Goal: Task Accomplishment & Management: Use online tool/utility

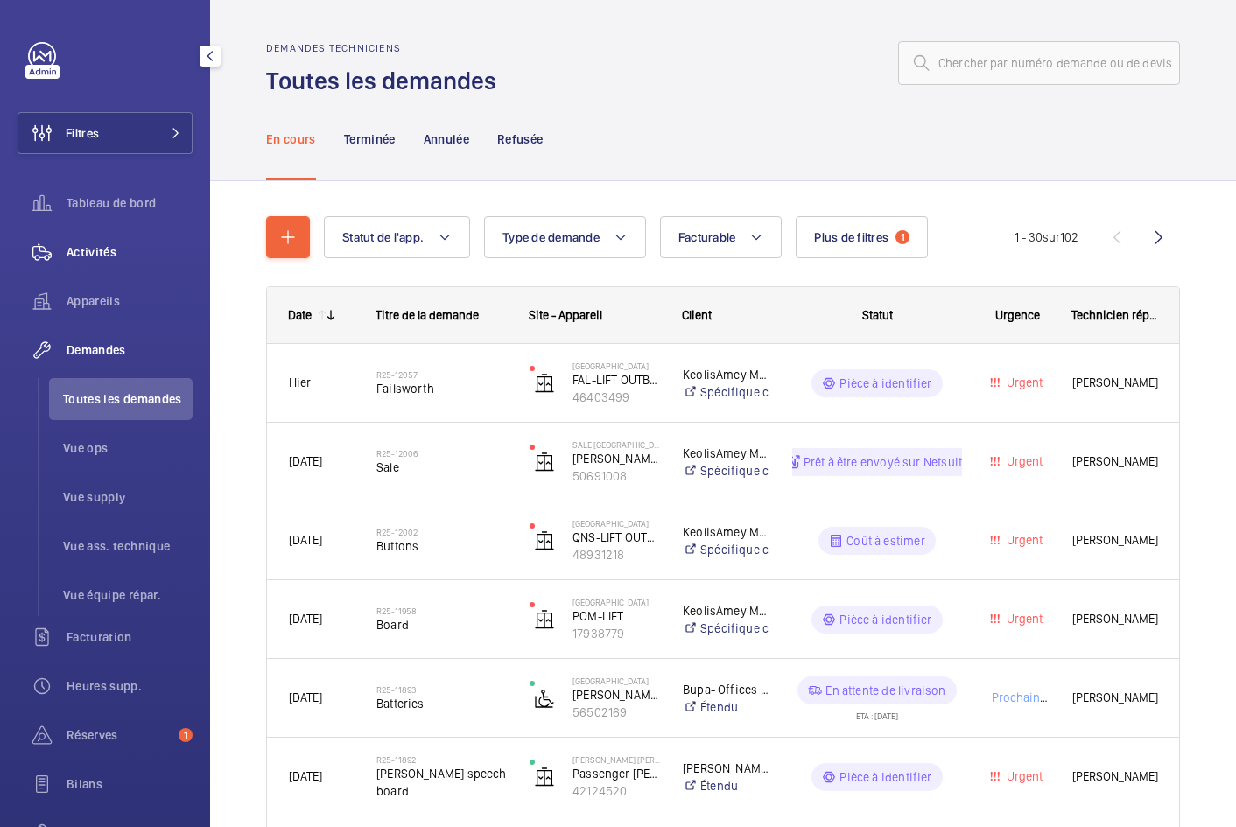
click at [101, 240] on div "Activités" at bounding box center [105, 252] width 175 height 42
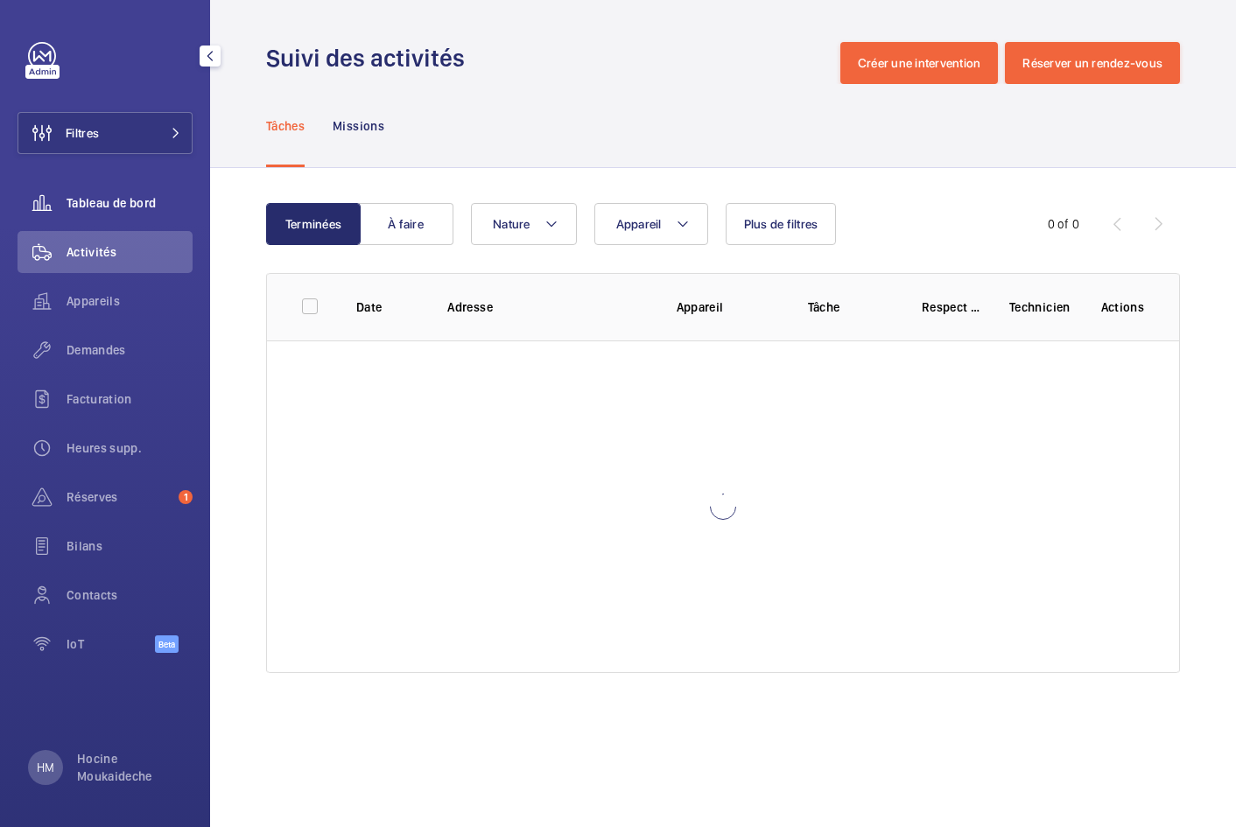
click at [115, 200] on span "Tableau de bord" at bounding box center [130, 203] width 126 height 18
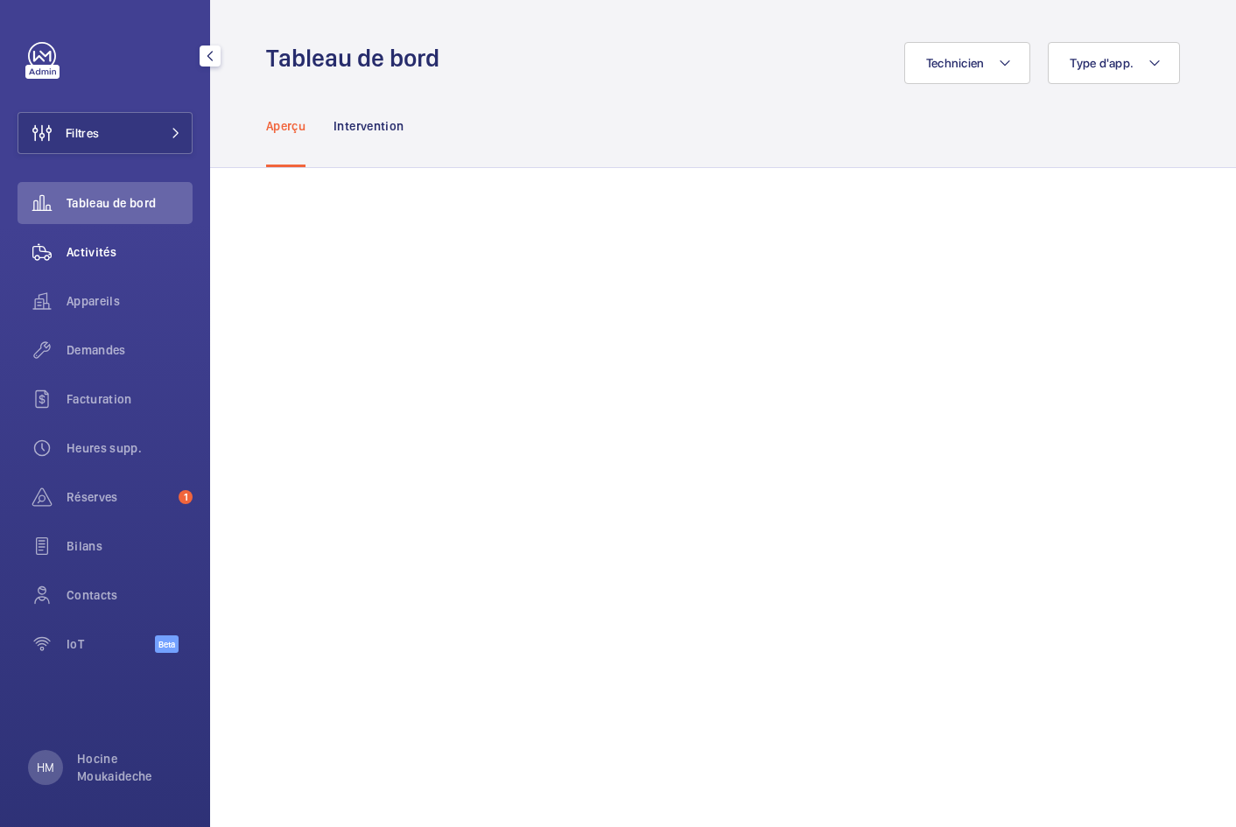
click at [97, 249] on span "Activités" at bounding box center [130, 252] width 126 height 18
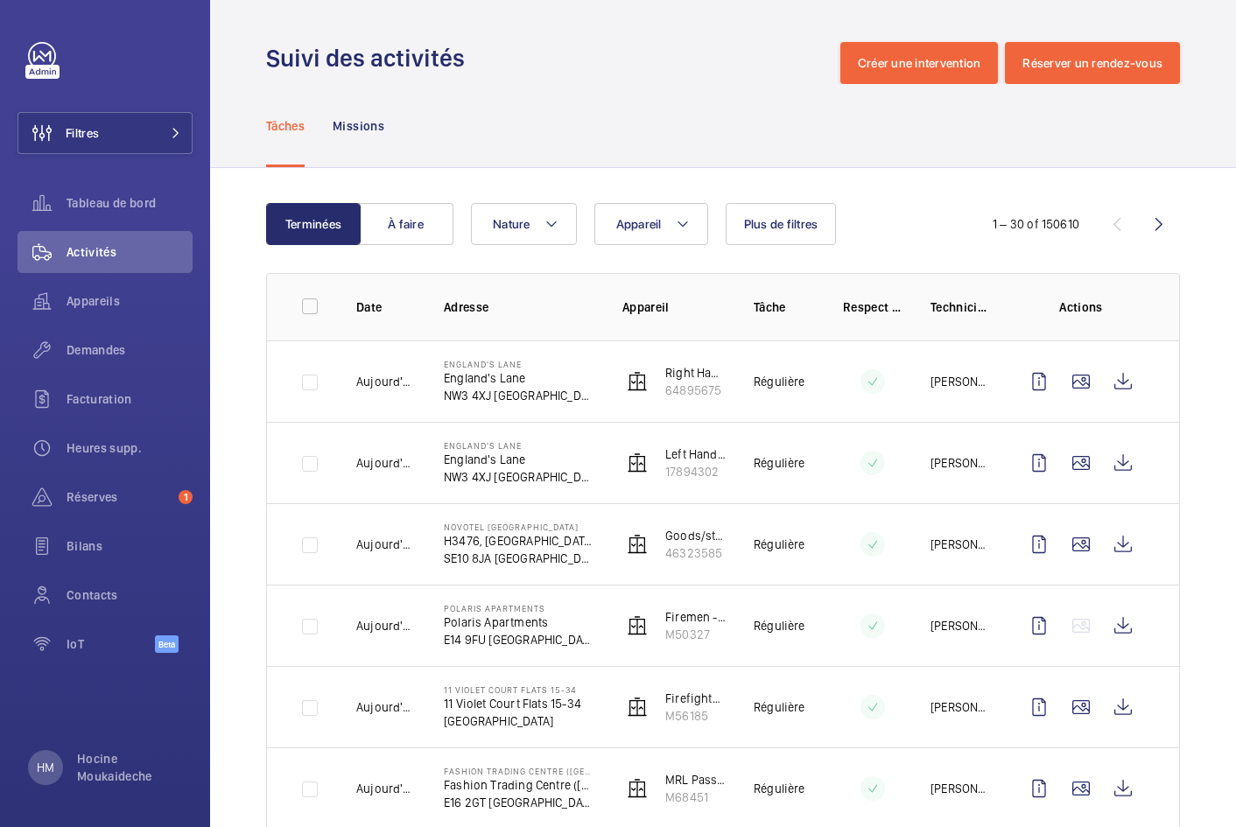
click at [632, 149] on div "Tâches Missions" at bounding box center [723, 125] width 914 height 83
click at [473, 115] on div "Tâches Missions" at bounding box center [723, 125] width 914 height 83
click at [368, 123] on p "Missions" at bounding box center [359, 126] width 52 height 18
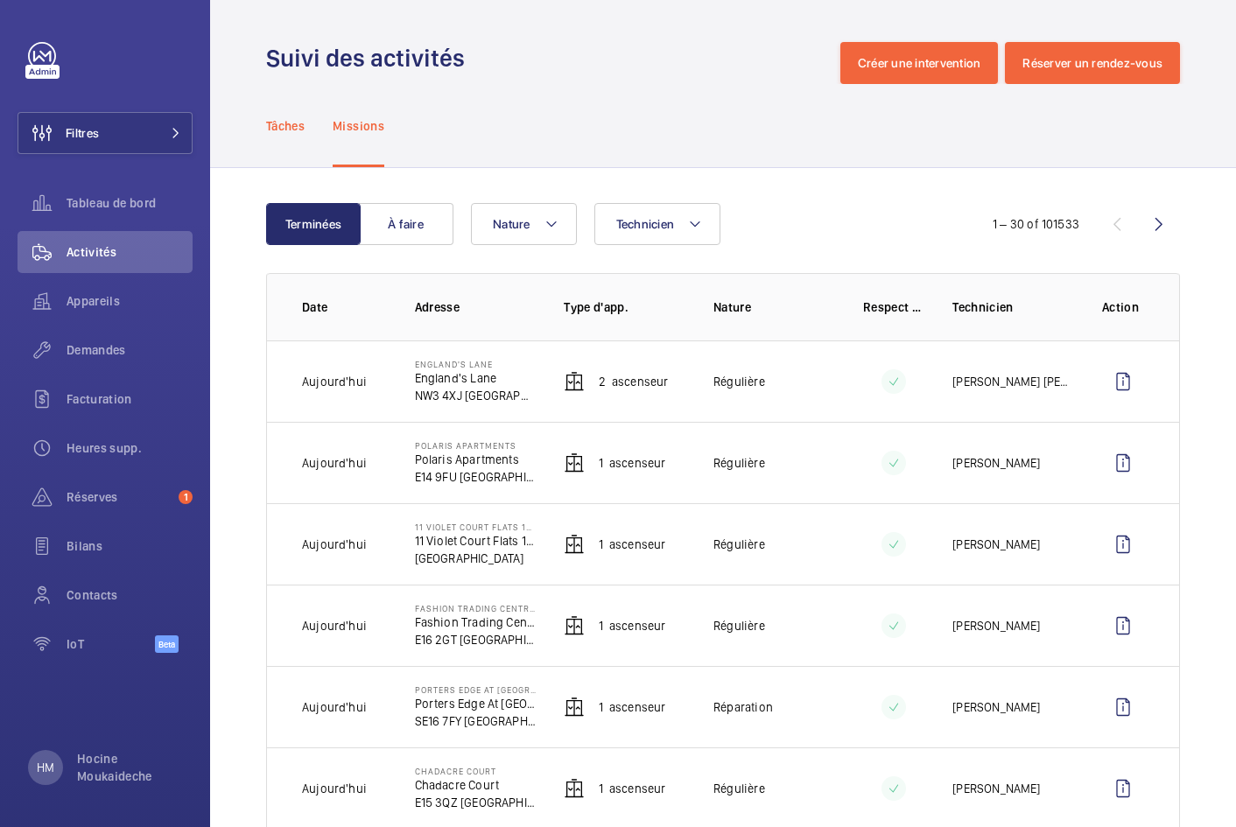
click at [302, 134] on p "Tâches" at bounding box center [285, 126] width 39 height 18
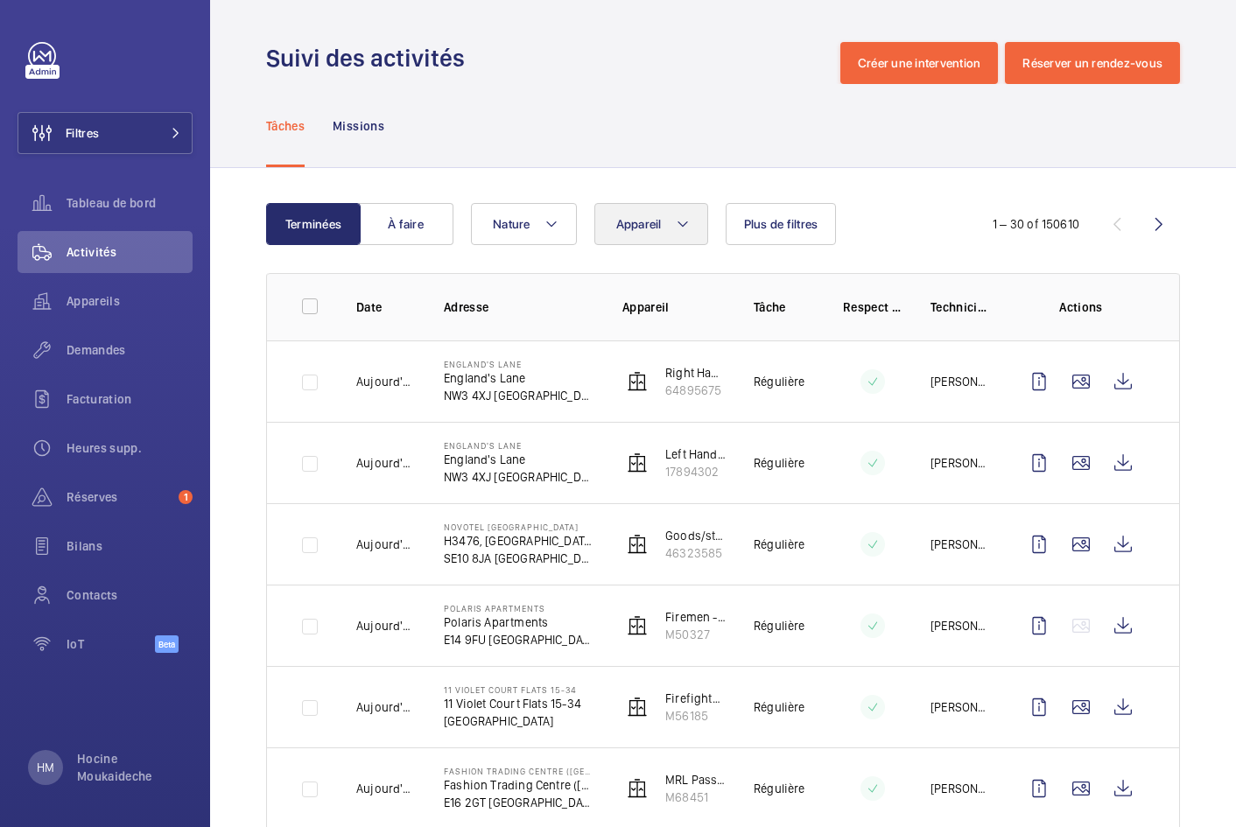
click at [679, 227] on mat-icon at bounding box center [683, 224] width 14 height 21
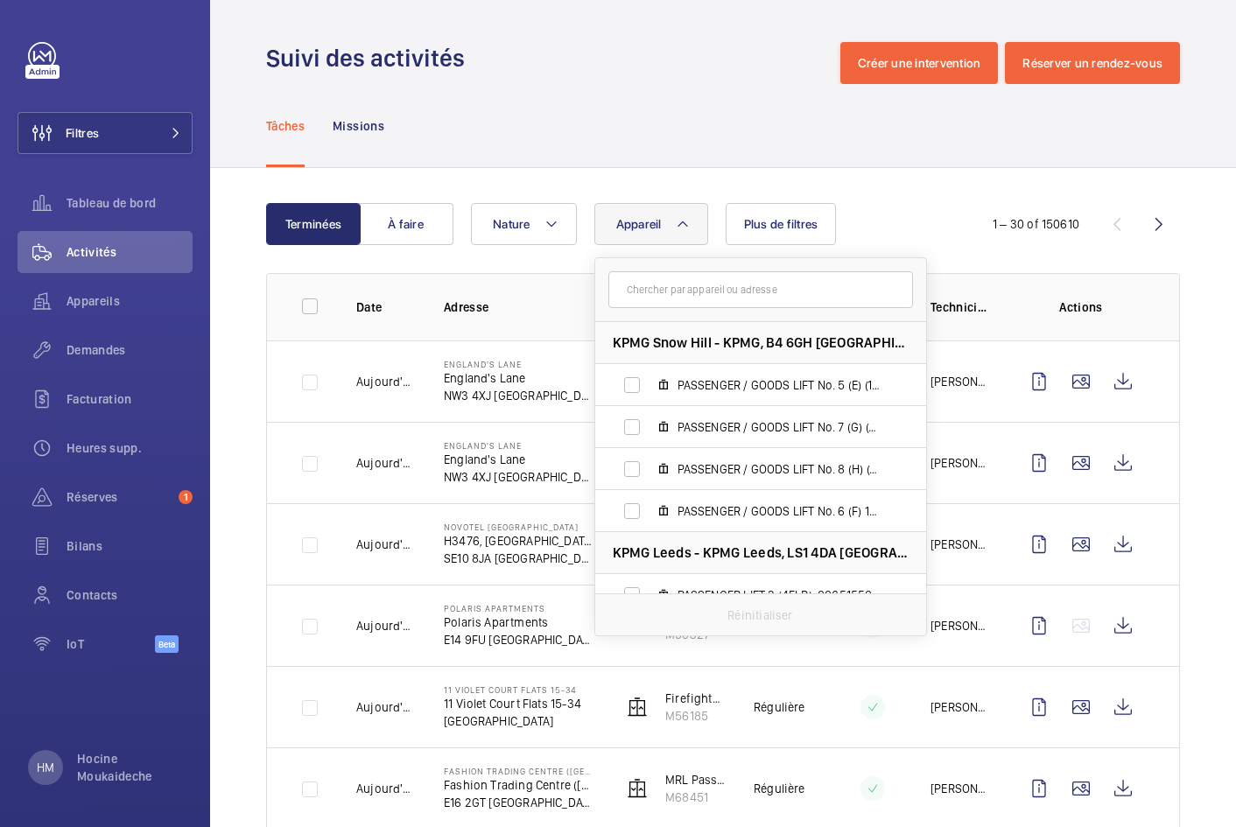
click at [723, 160] on div "Tâches Missions" at bounding box center [723, 125] width 914 height 83
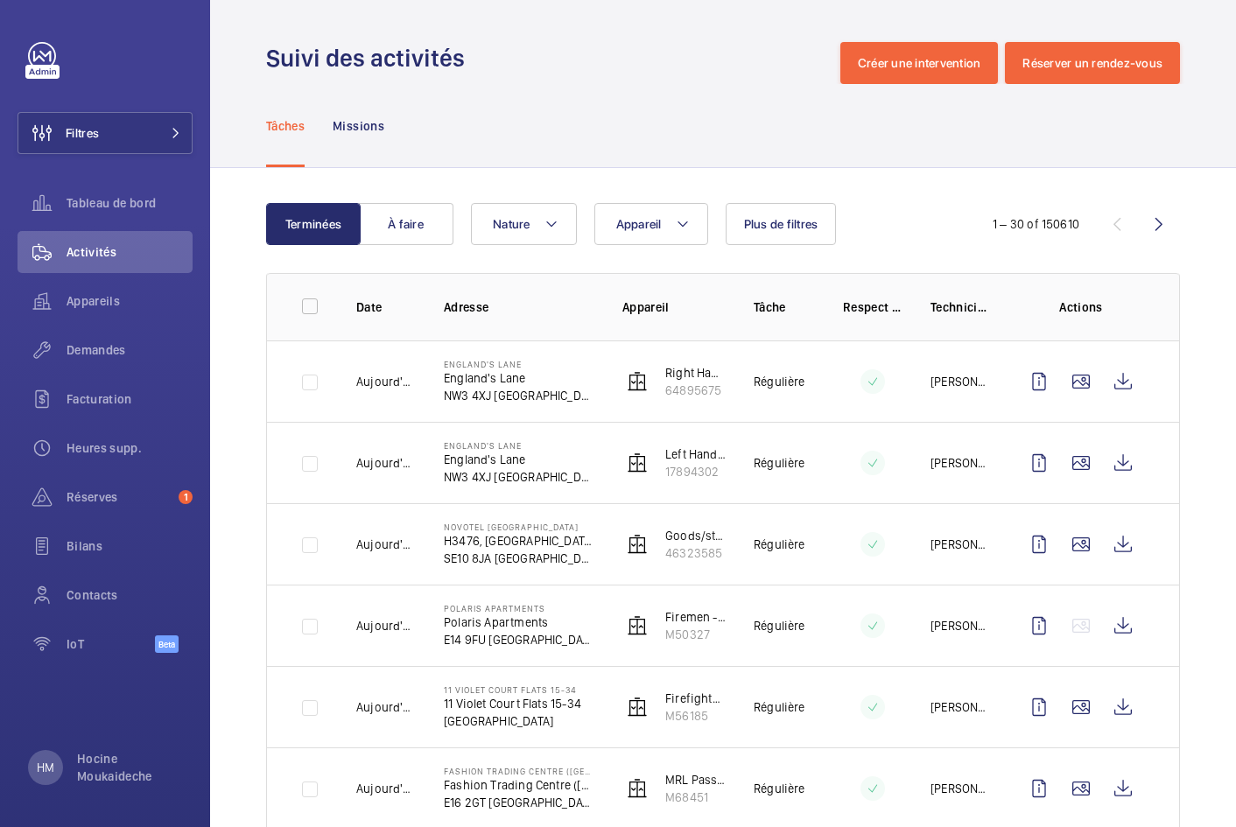
click at [375, 63] on h1 "Suivi des activités" at bounding box center [370, 58] width 209 height 32
click at [525, 70] on div "Suivi des activités Créer une intervention Réserver un rendez-vous" at bounding box center [723, 63] width 914 height 42
click at [417, 54] on h1 "Suivi des activités" at bounding box center [370, 58] width 209 height 32
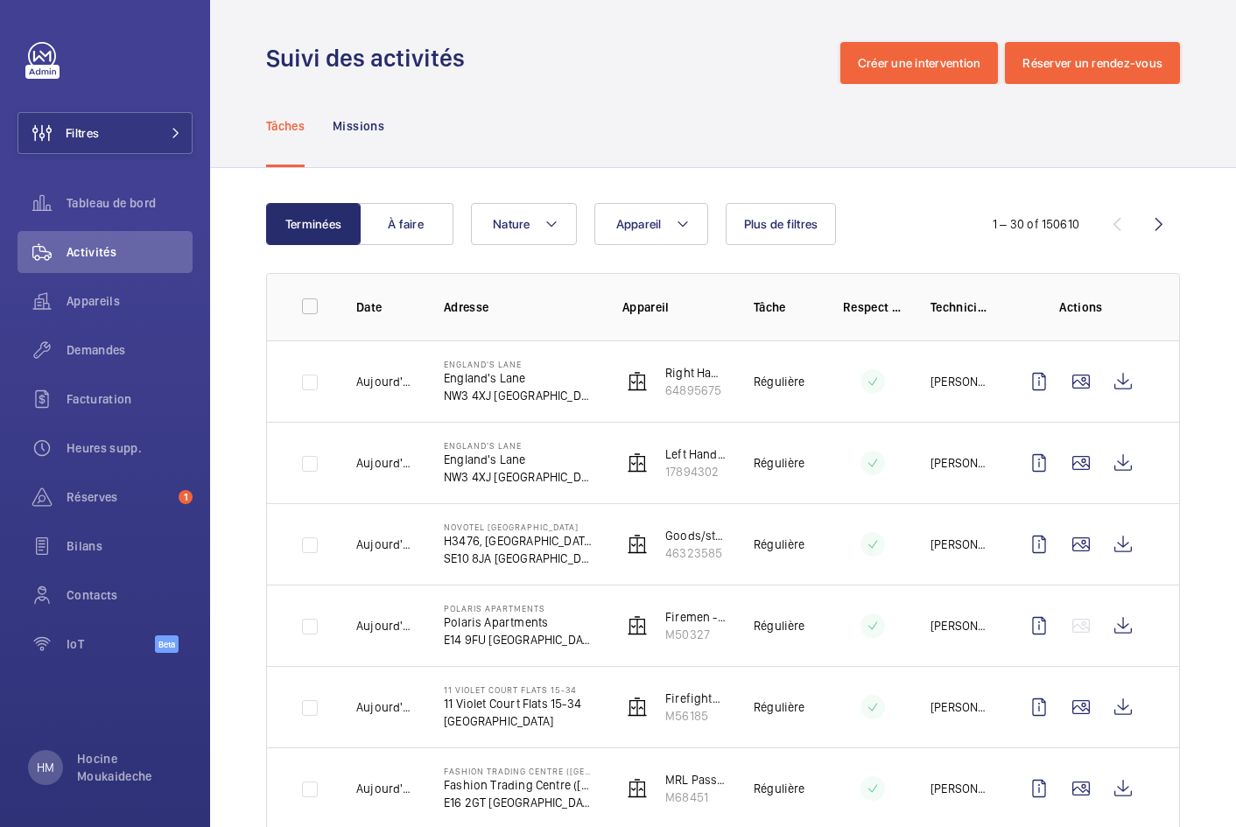
click at [417, 54] on h1 "Suivi des activités" at bounding box center [370, 58] width 209 height 32
click at [556, 61] on div "Suivi des activités Créer une intervention Réserver un rendez-vous" at bounding box center [723, 63] width 914 height 42
click at [300, 305] on input "checkbox" at bounding box center [309, 306] width 35 height 35
checkbox input "true"
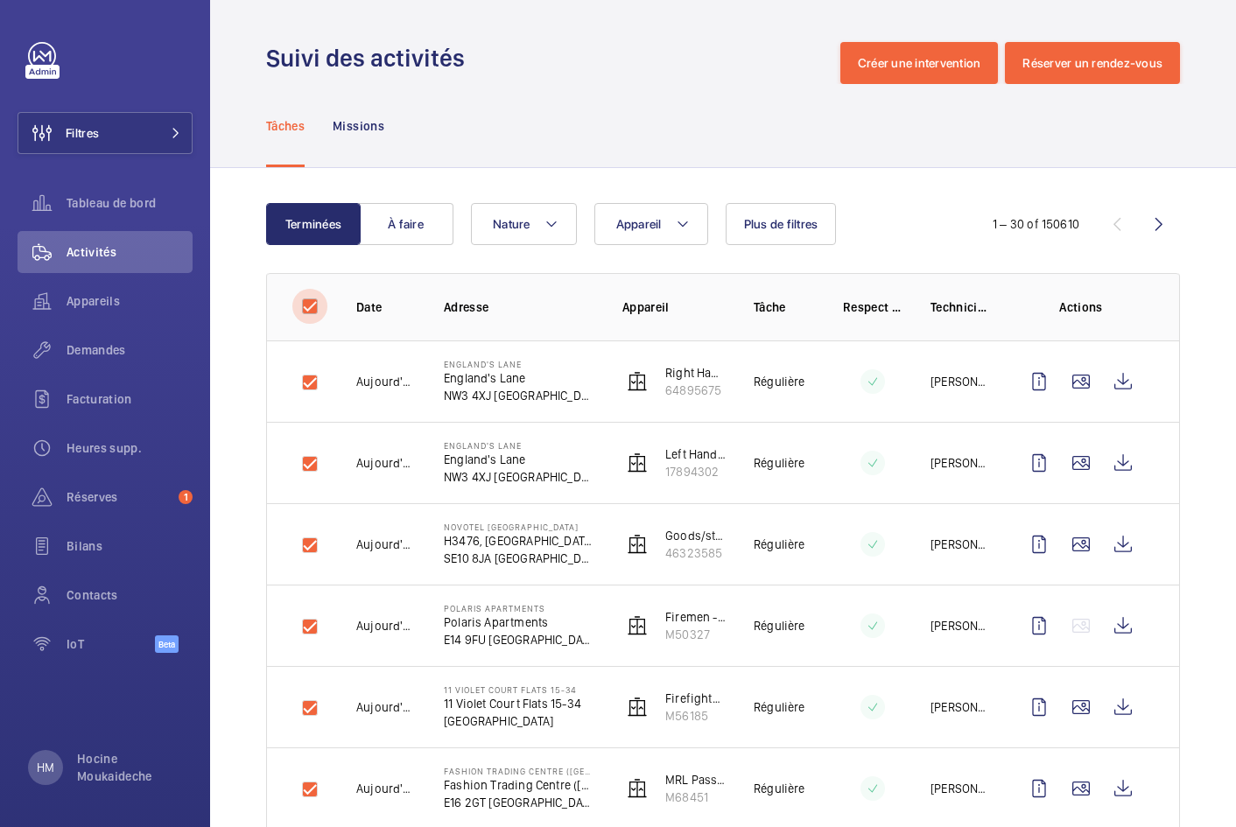
checkbox input "true"
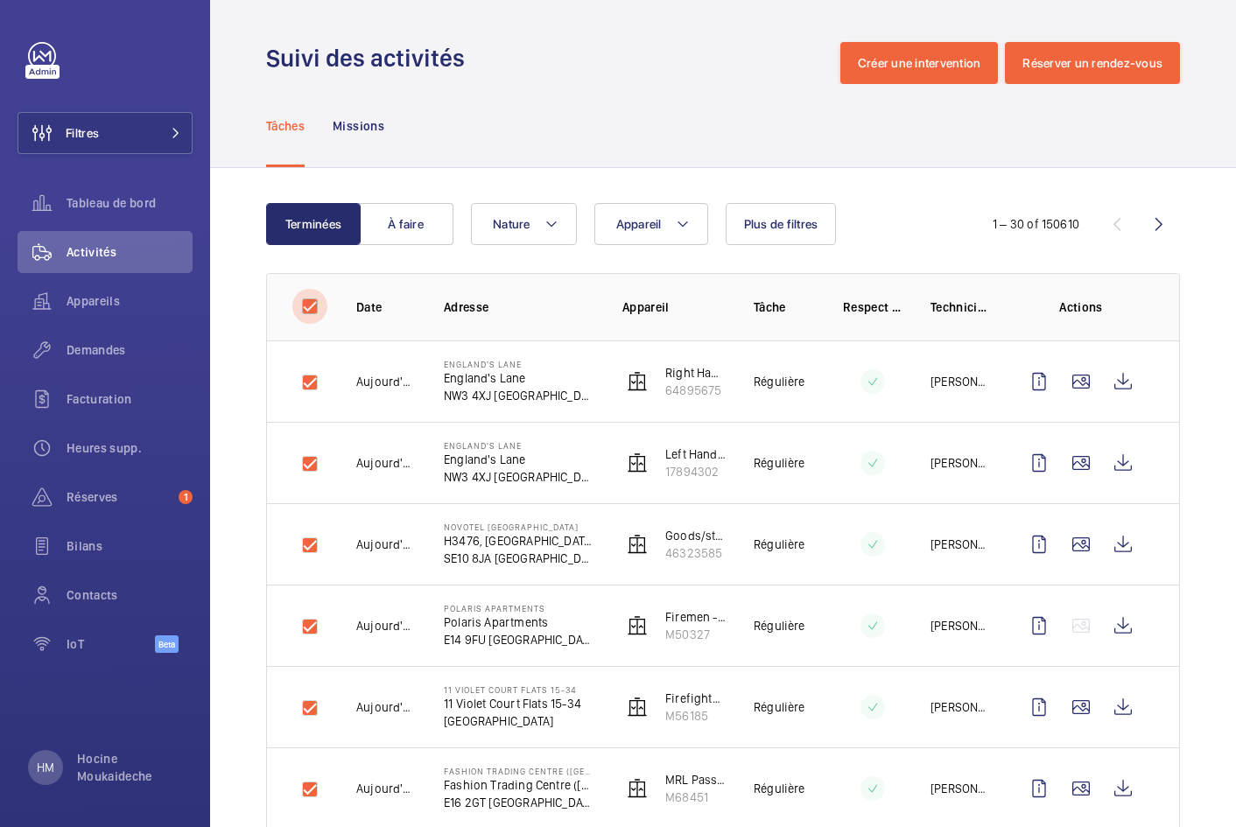
checkbox input "true"
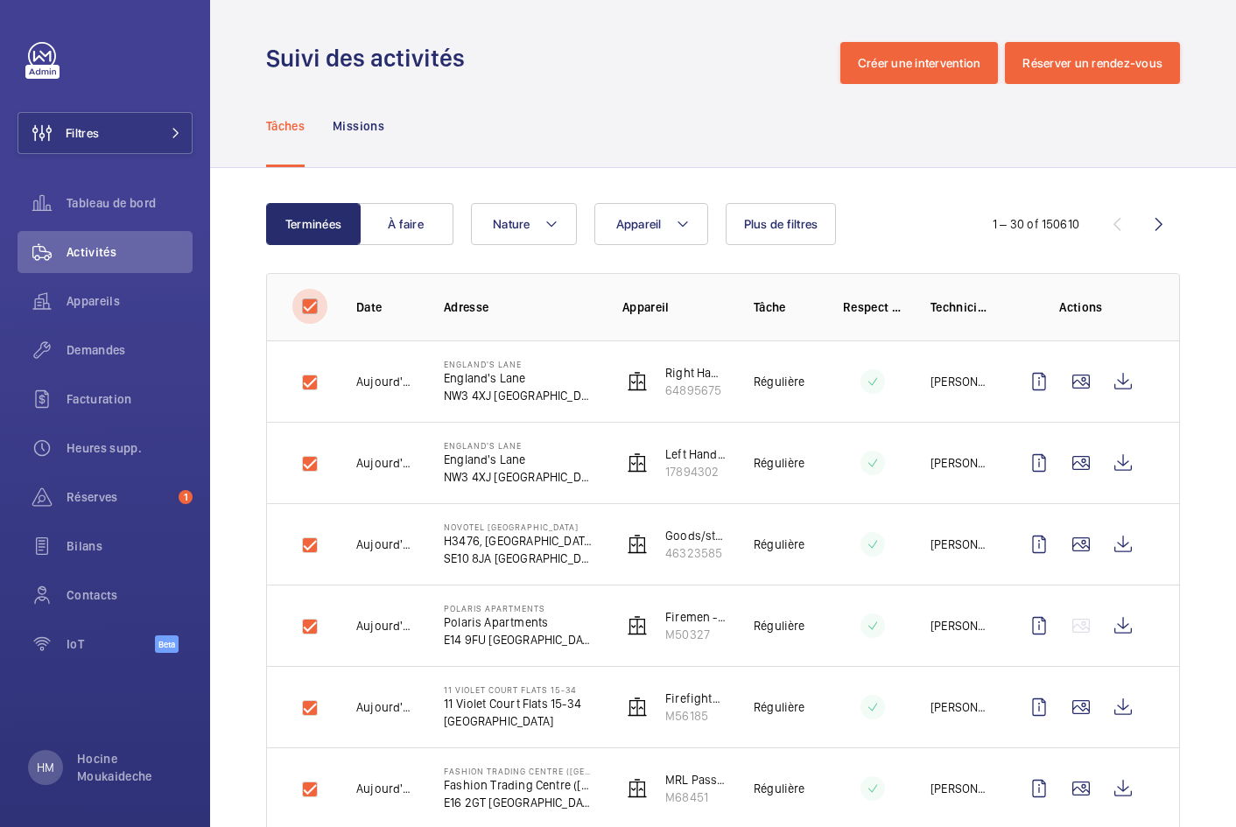
checkbox input "true"
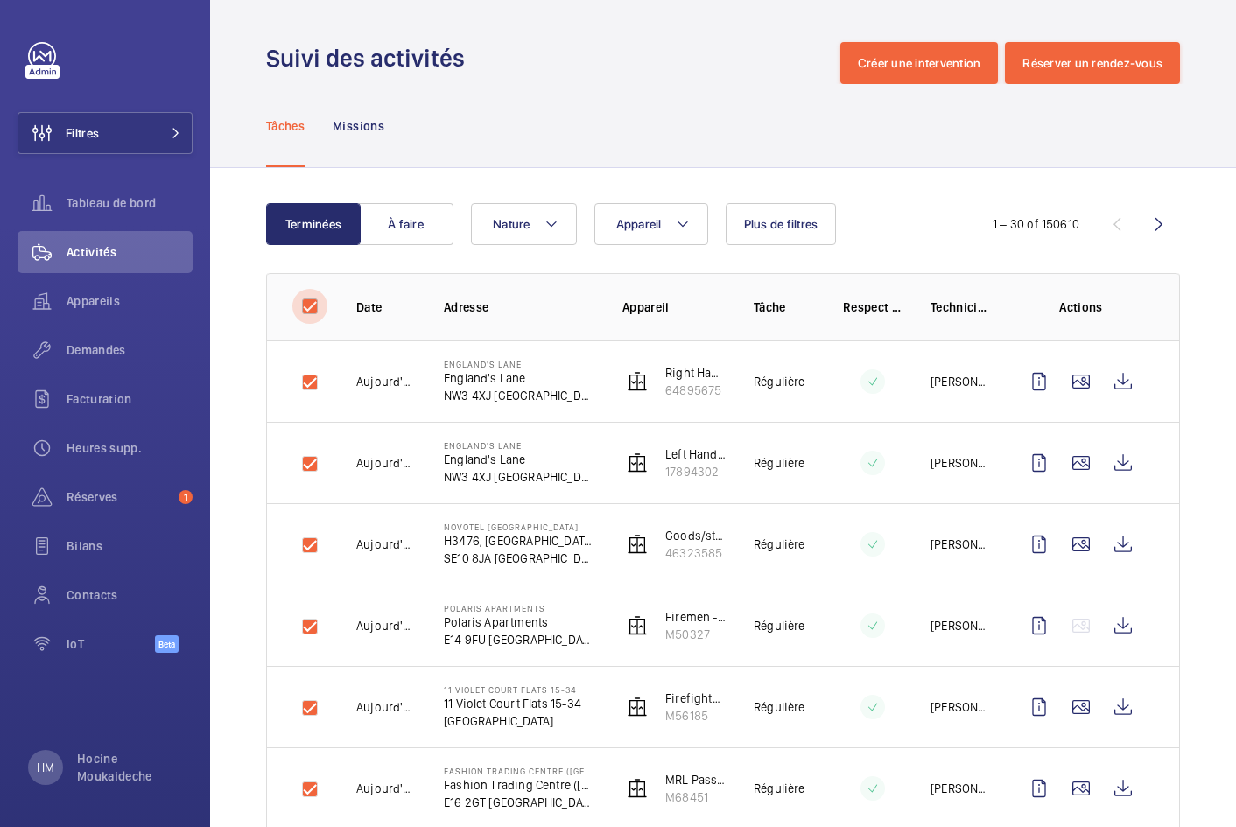
checkbox input "true"
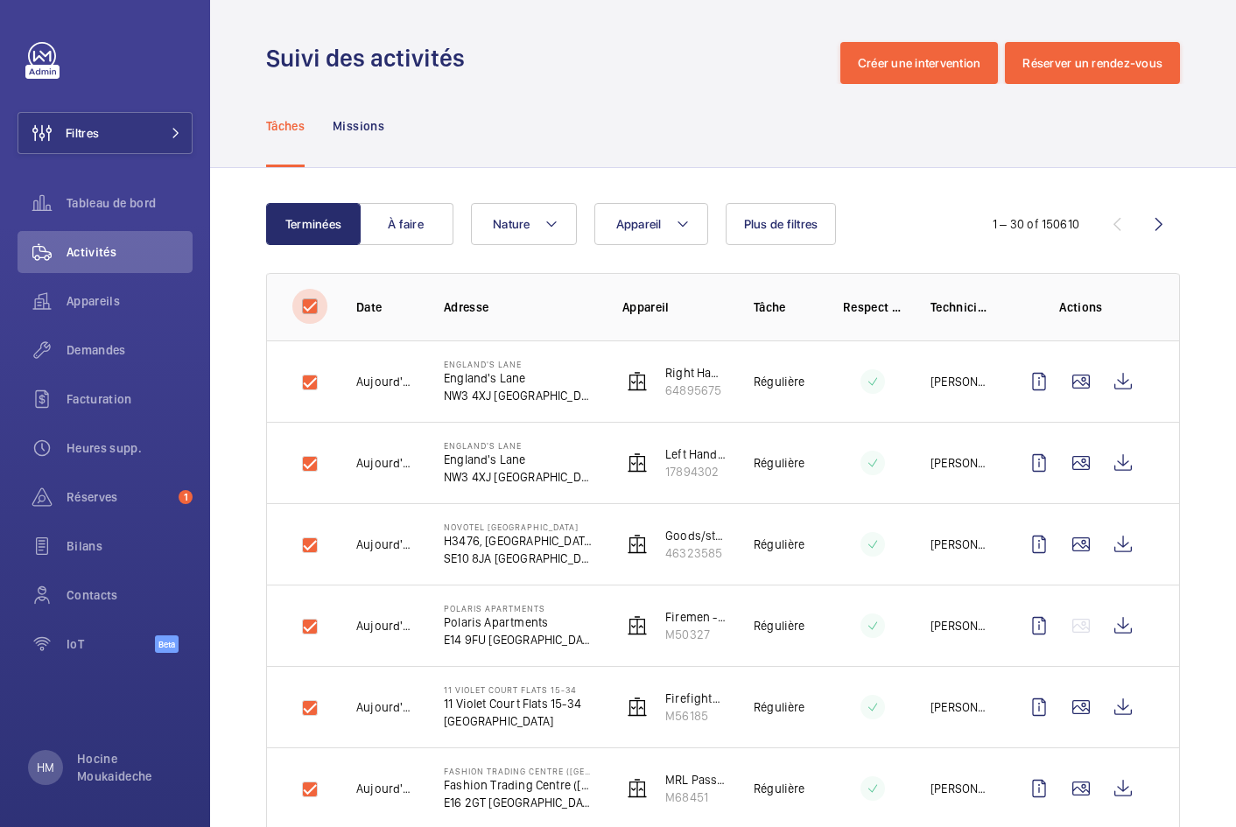
checkbox input "true"
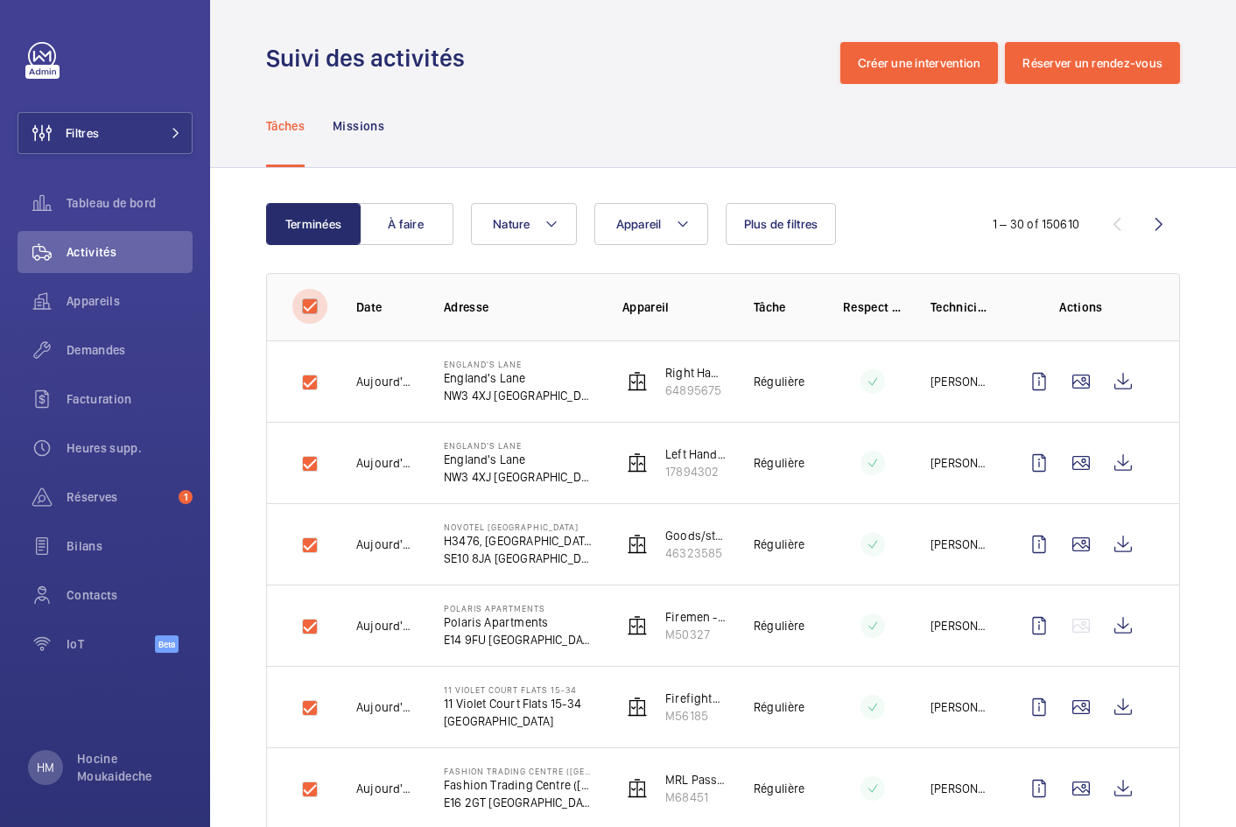
checkbox input "true"
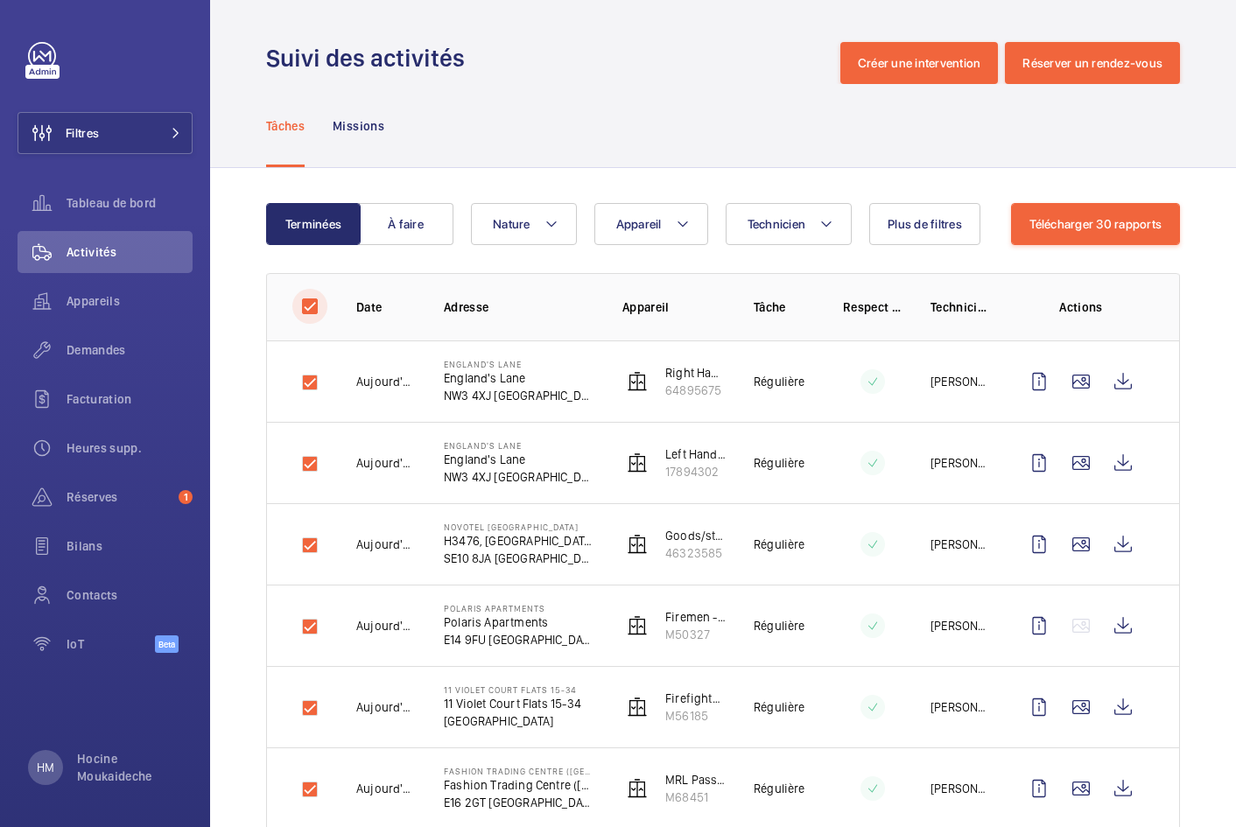
click at [300, 305] on input "checkbox" at bounding box center [309, 306] width 35 height 35
checkbox input "false"
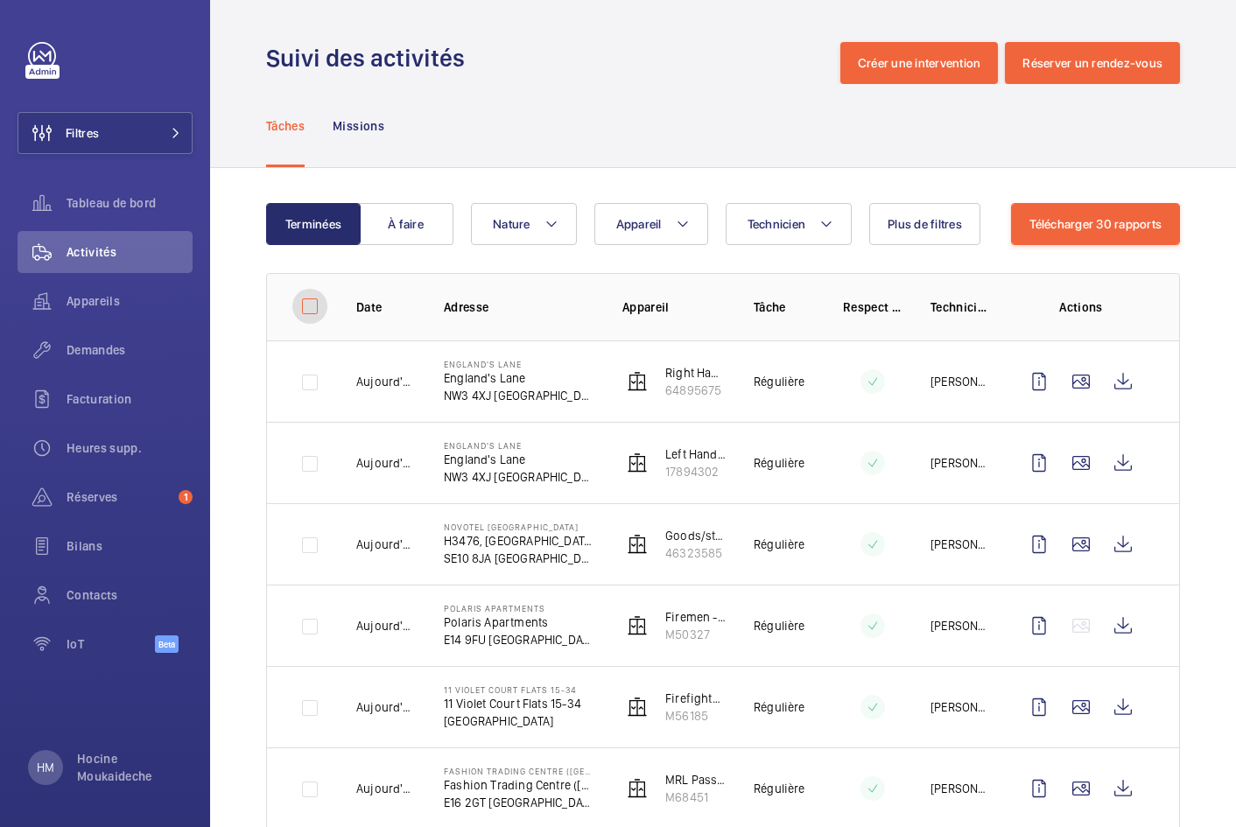
checkbox input "false"
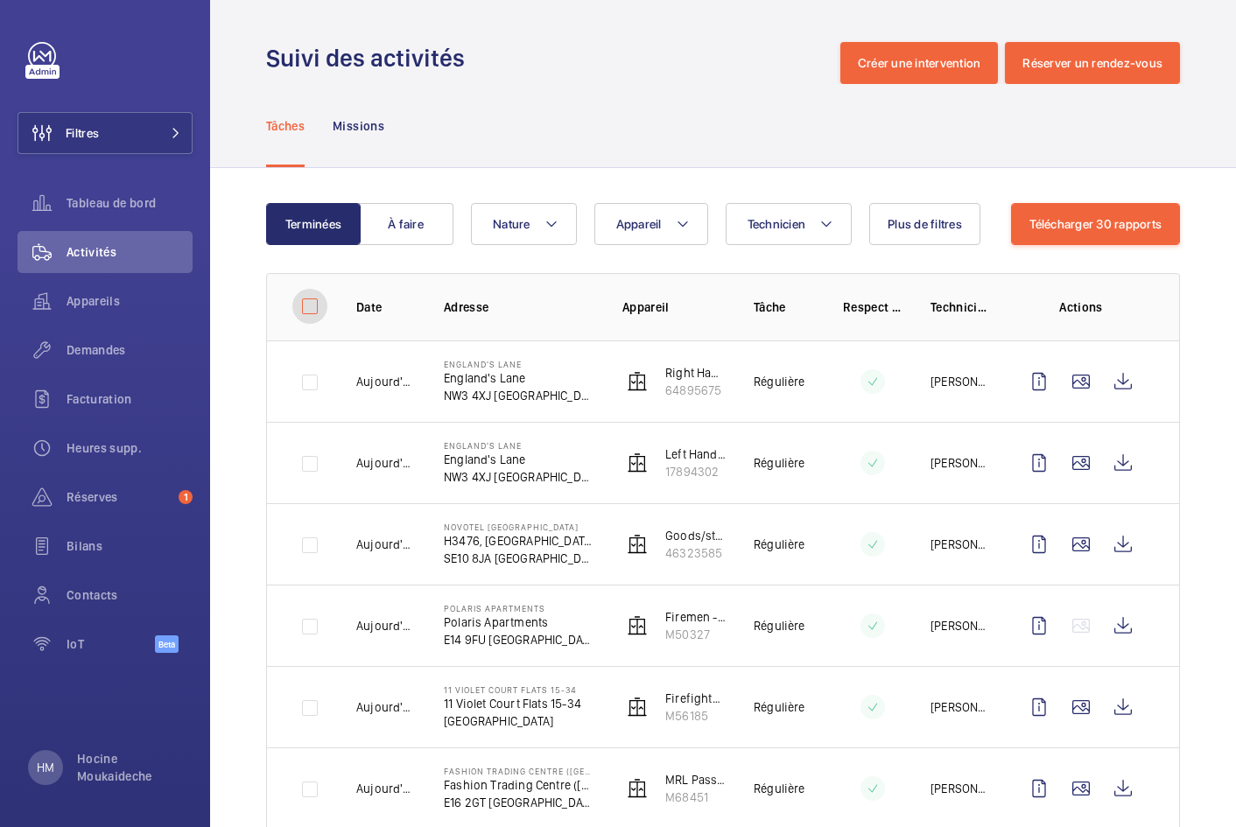
checkbox input "false"
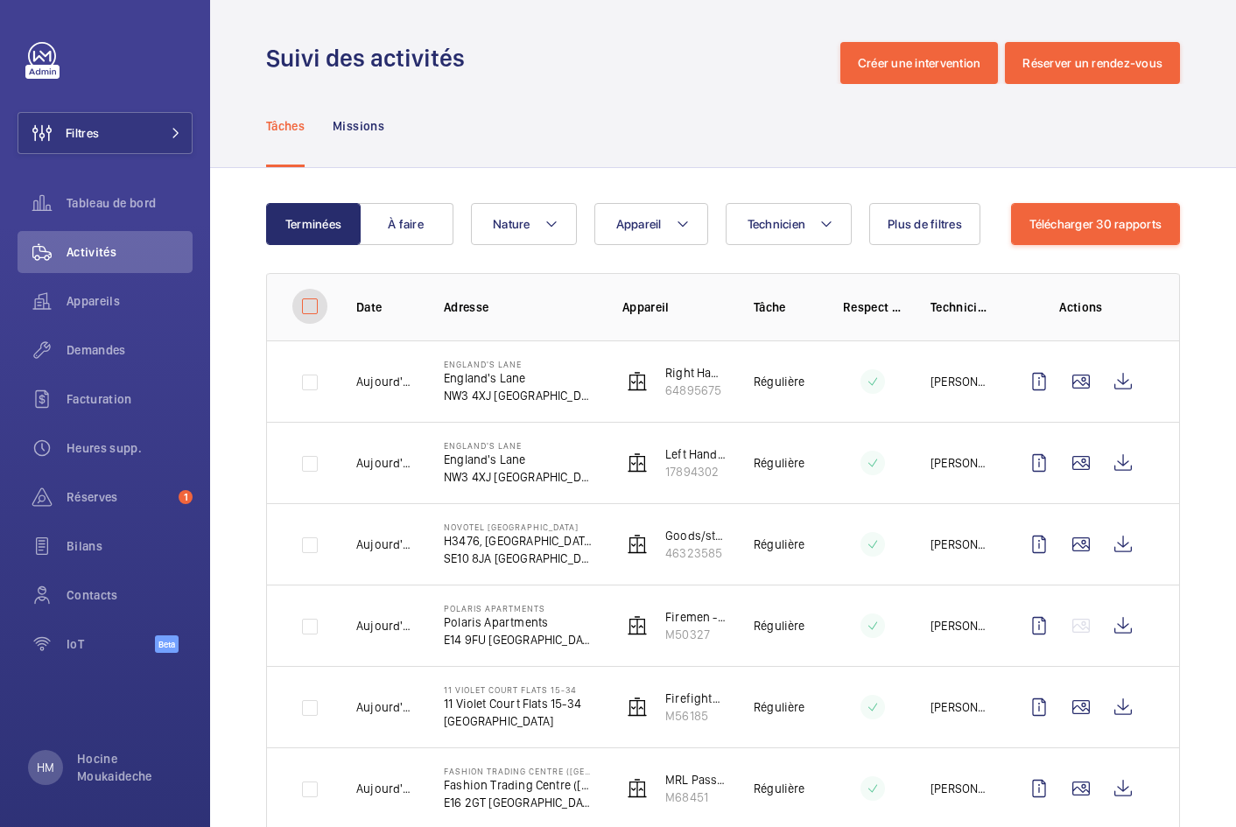
checkbox input "false"
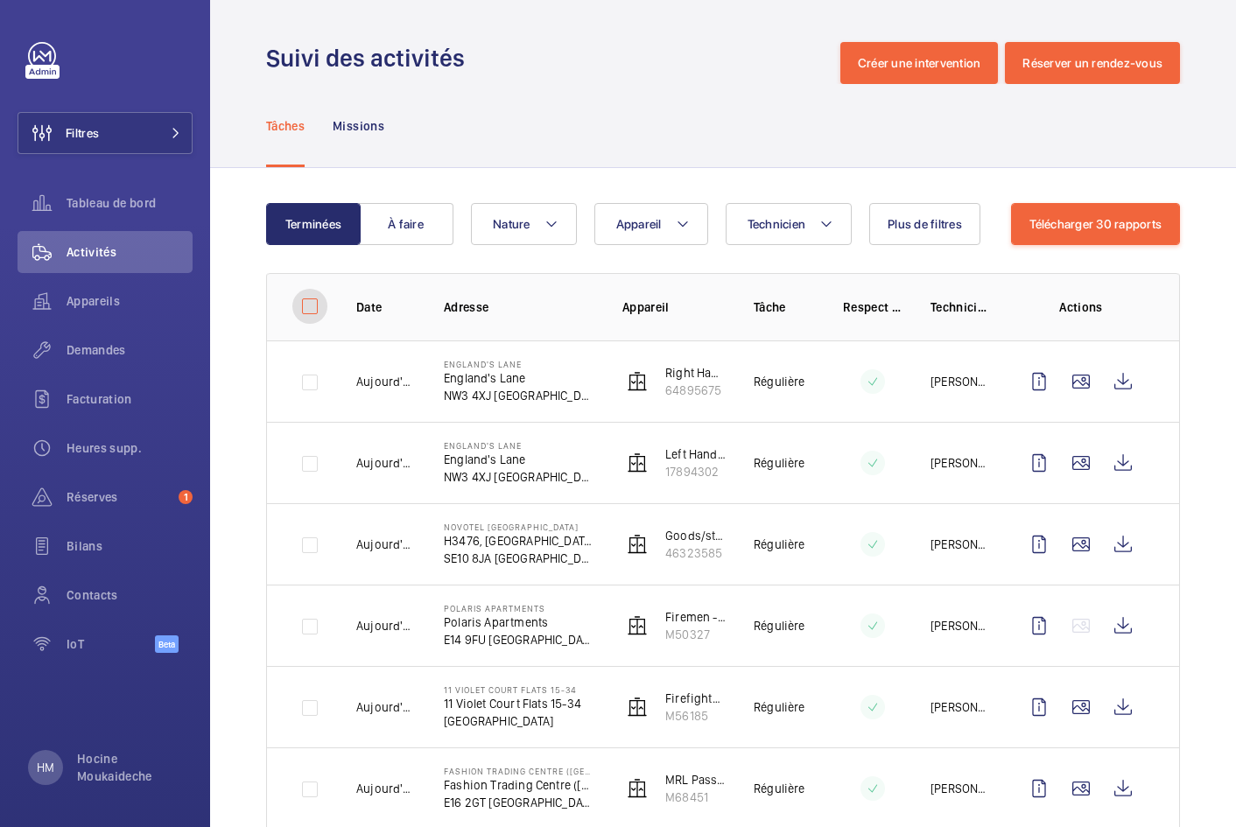
checkbox input "false"
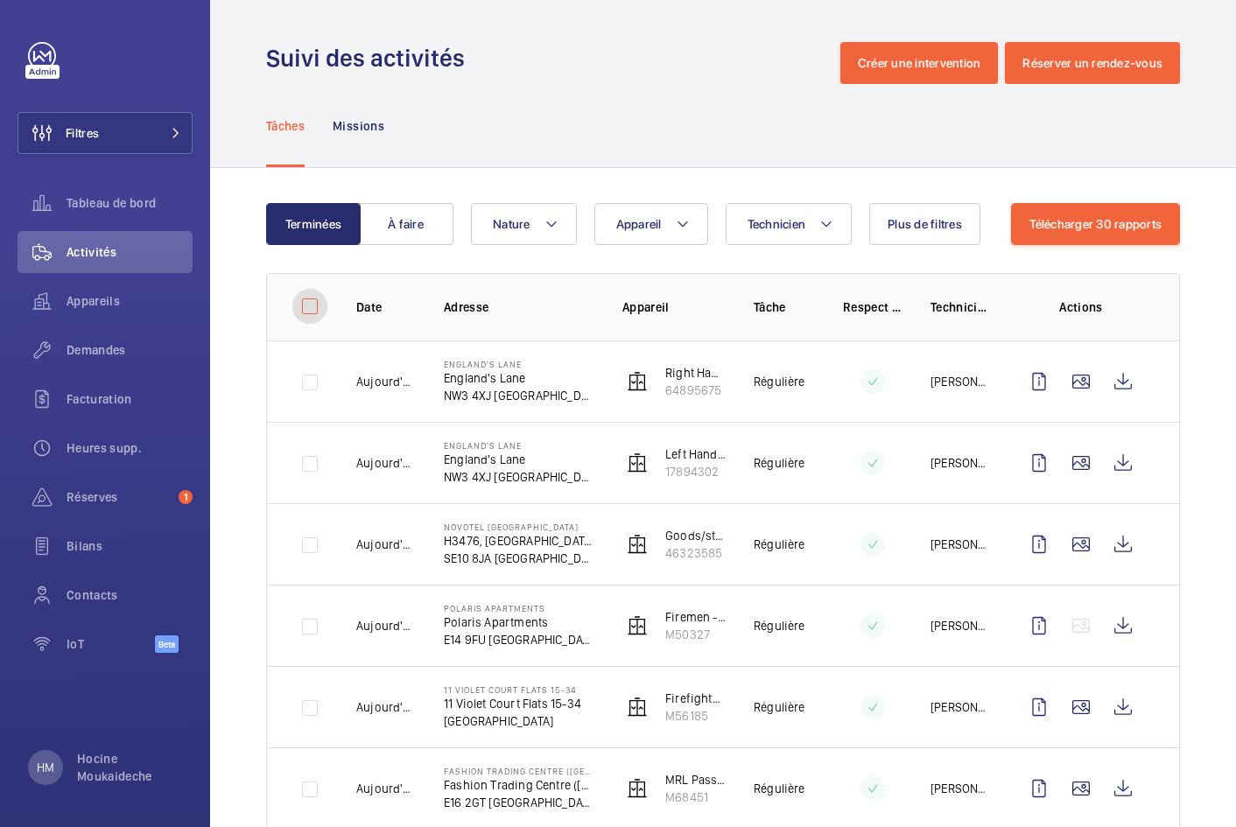
checkbox input "false"
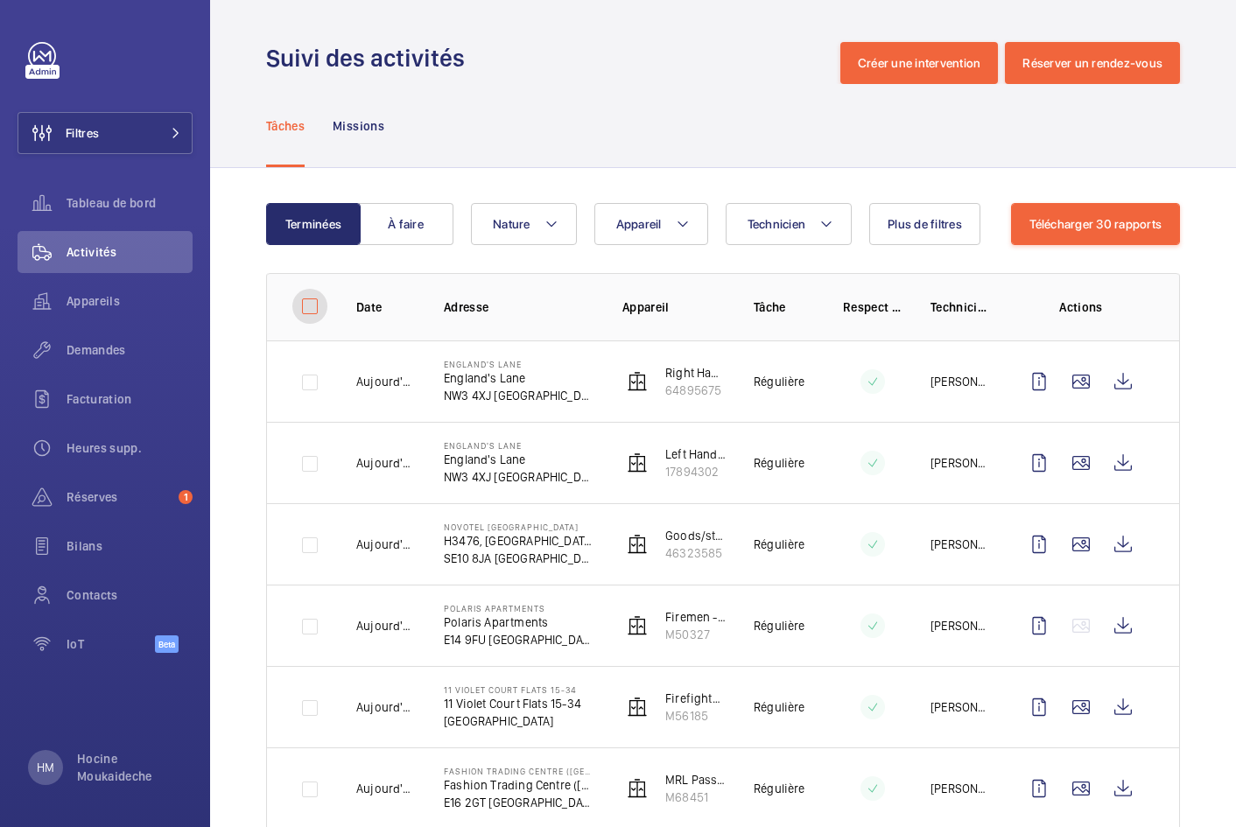
checkbox input "false"
click at [313, 385] on td at bounding box center [297, 380] width 61 height 81
click at [311, 382] on td at bounding box center [297, 380] width 61 height 81
click at [311, 462] on td at bounding box center [297, 462] width 61 height 81
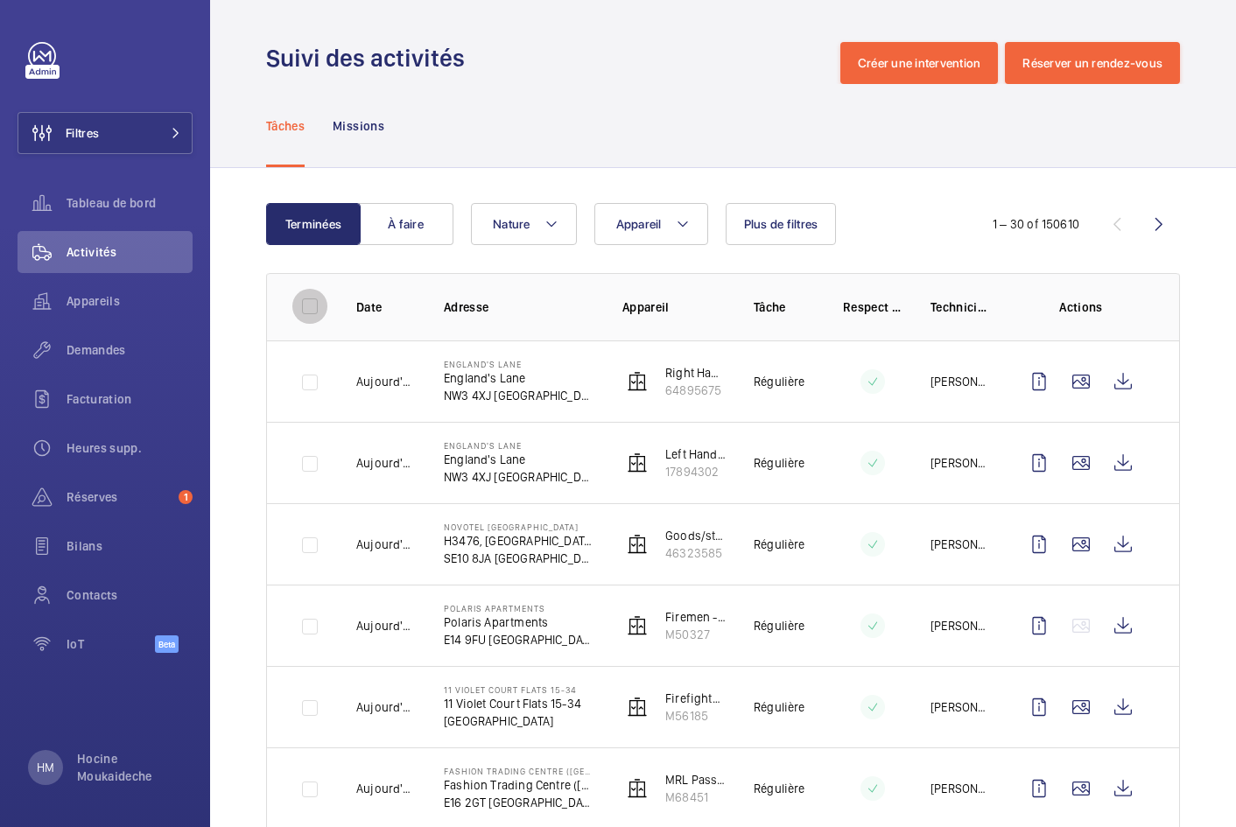
click at [313, 307] on input "checkbox" at bounding box center [309, 306] width 35 height 35
checkbox input "true"
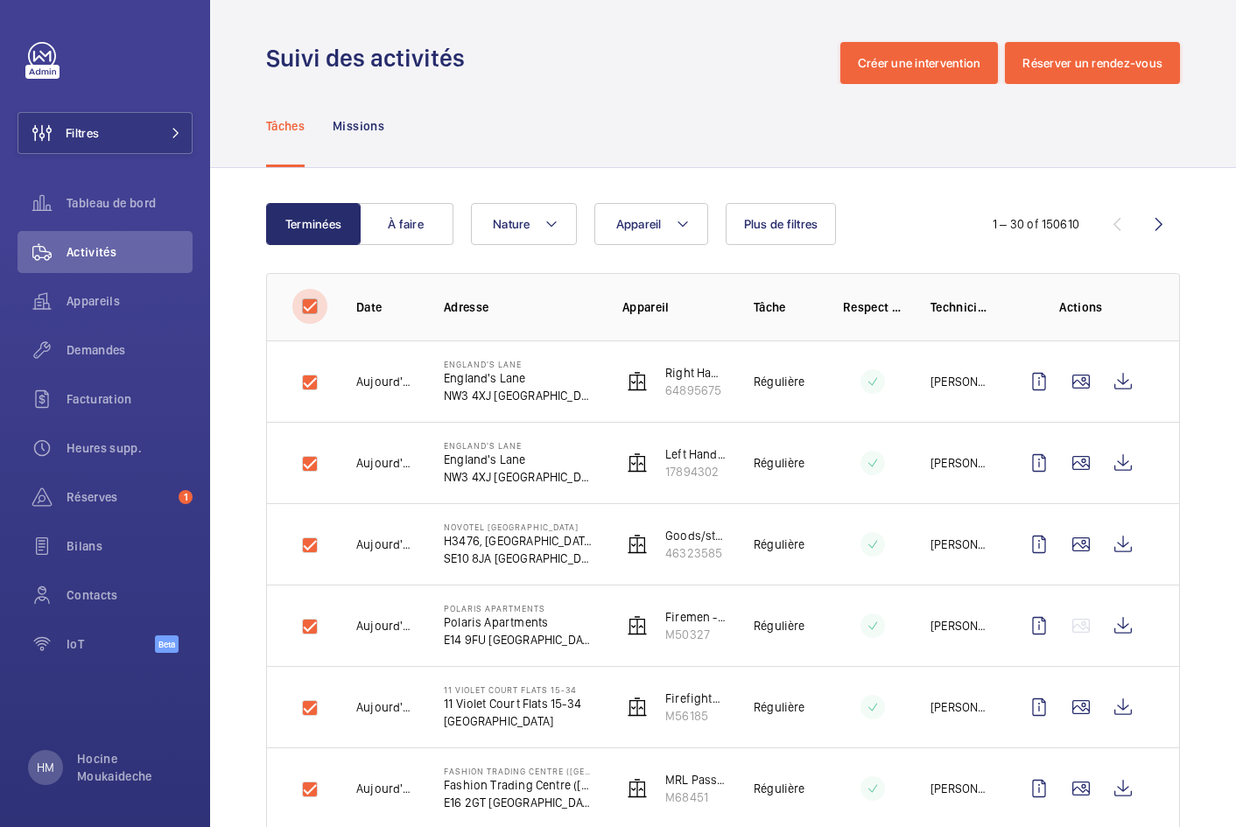
checkbox input "true"
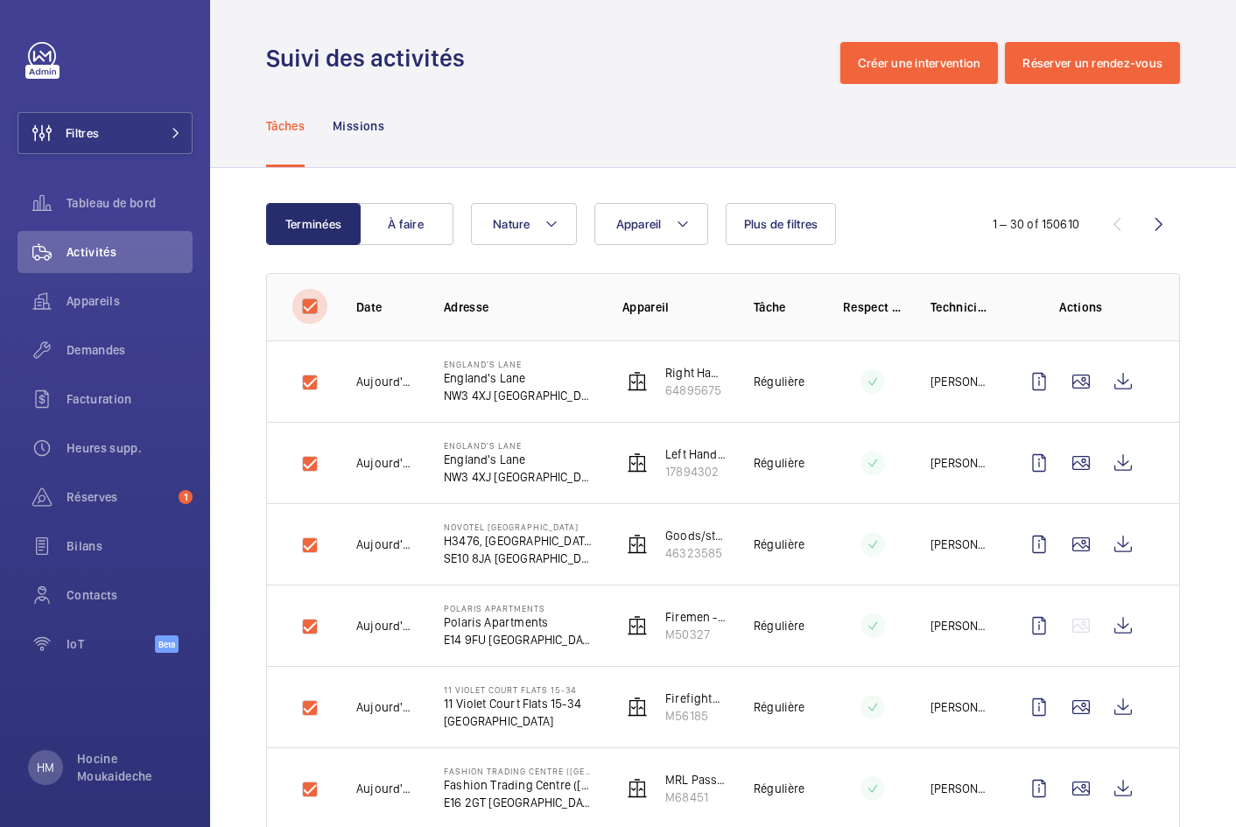
checkbox input "true"
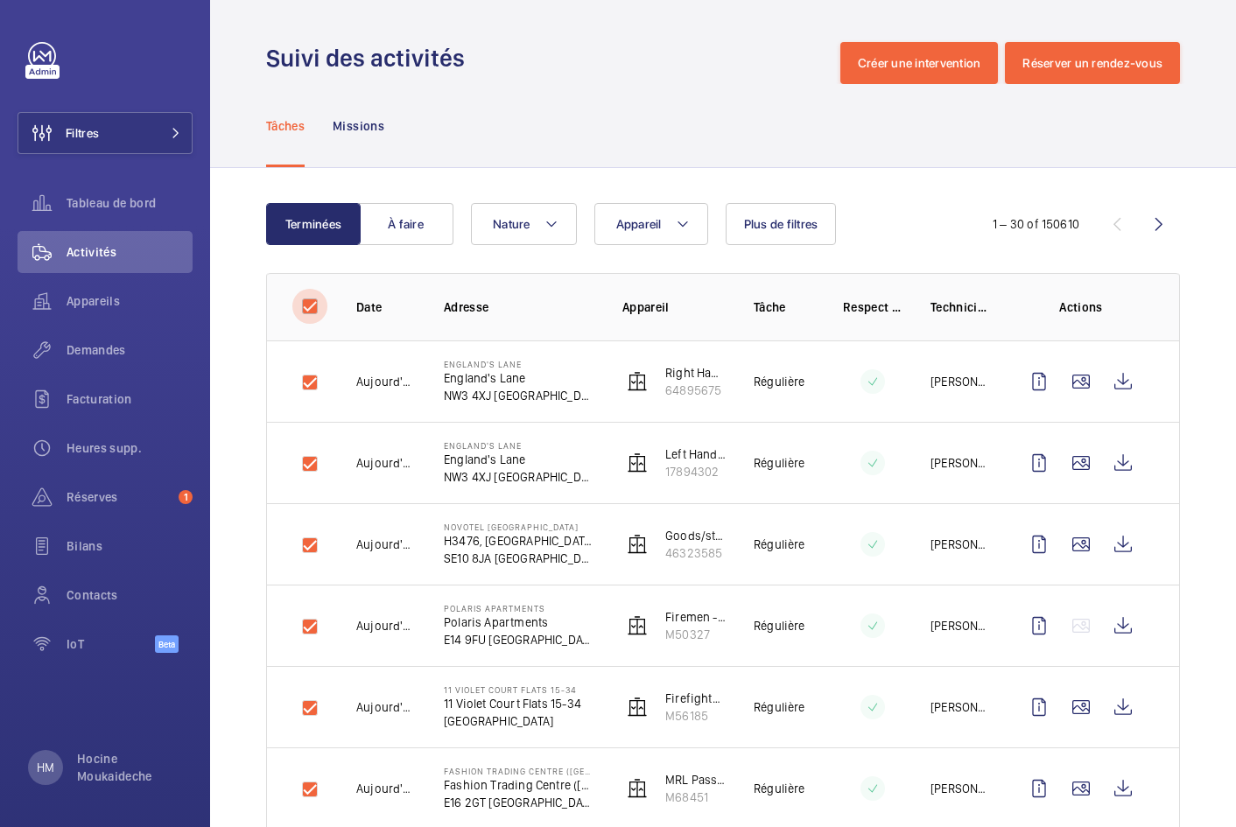
checkbox input "true"
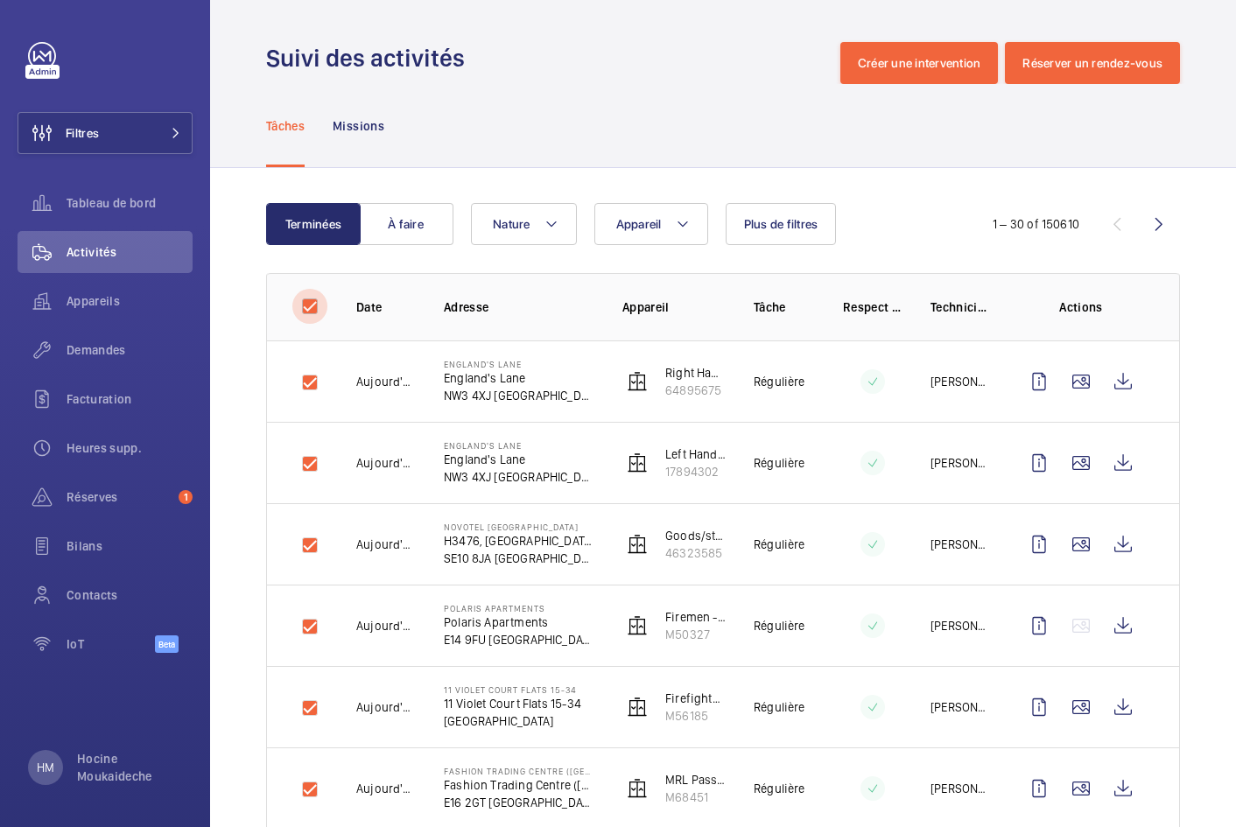
checkbox input "true"
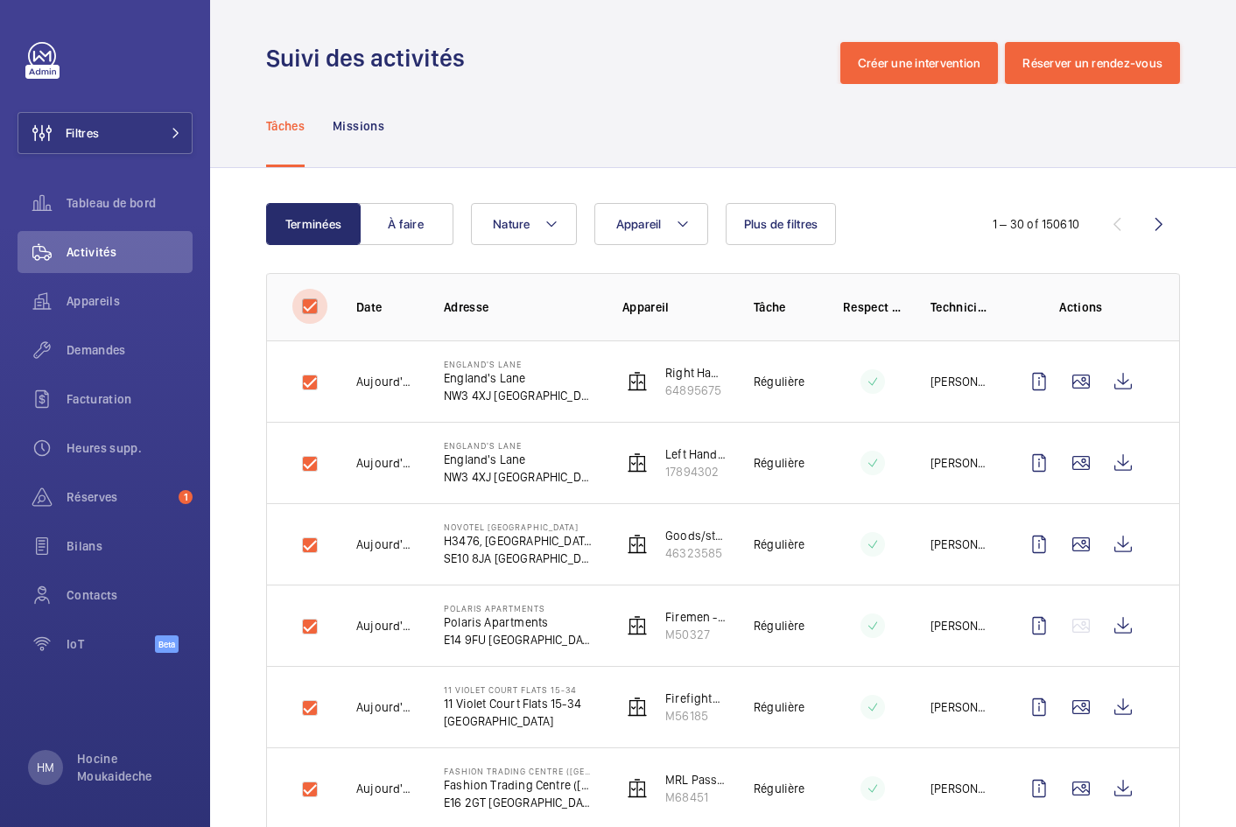
checkbox input "true"
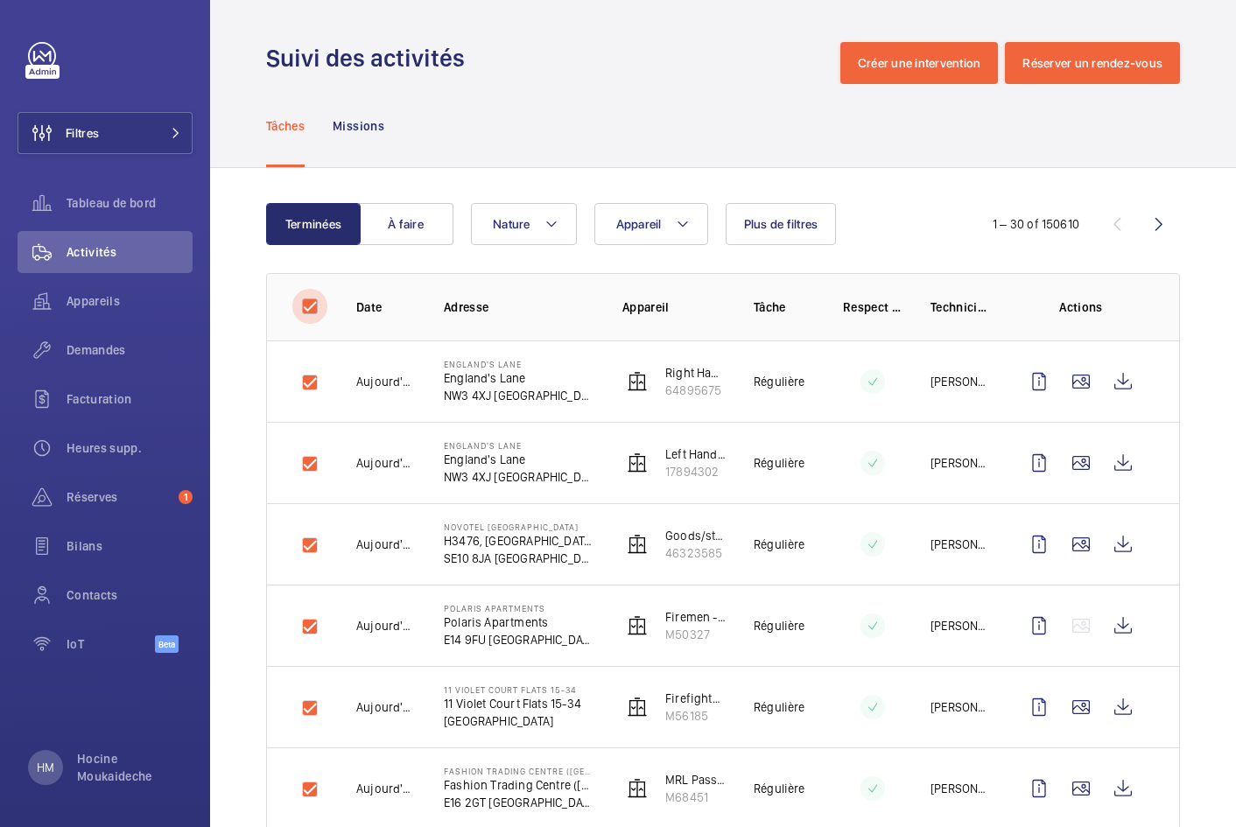
checkbox input "true"
click at [306, 387] on td at bounding box center [297, 380] width 61 height 81
click at [305, 303] on input "checkbox" at bounding box center [309, 306] width 35 height 35
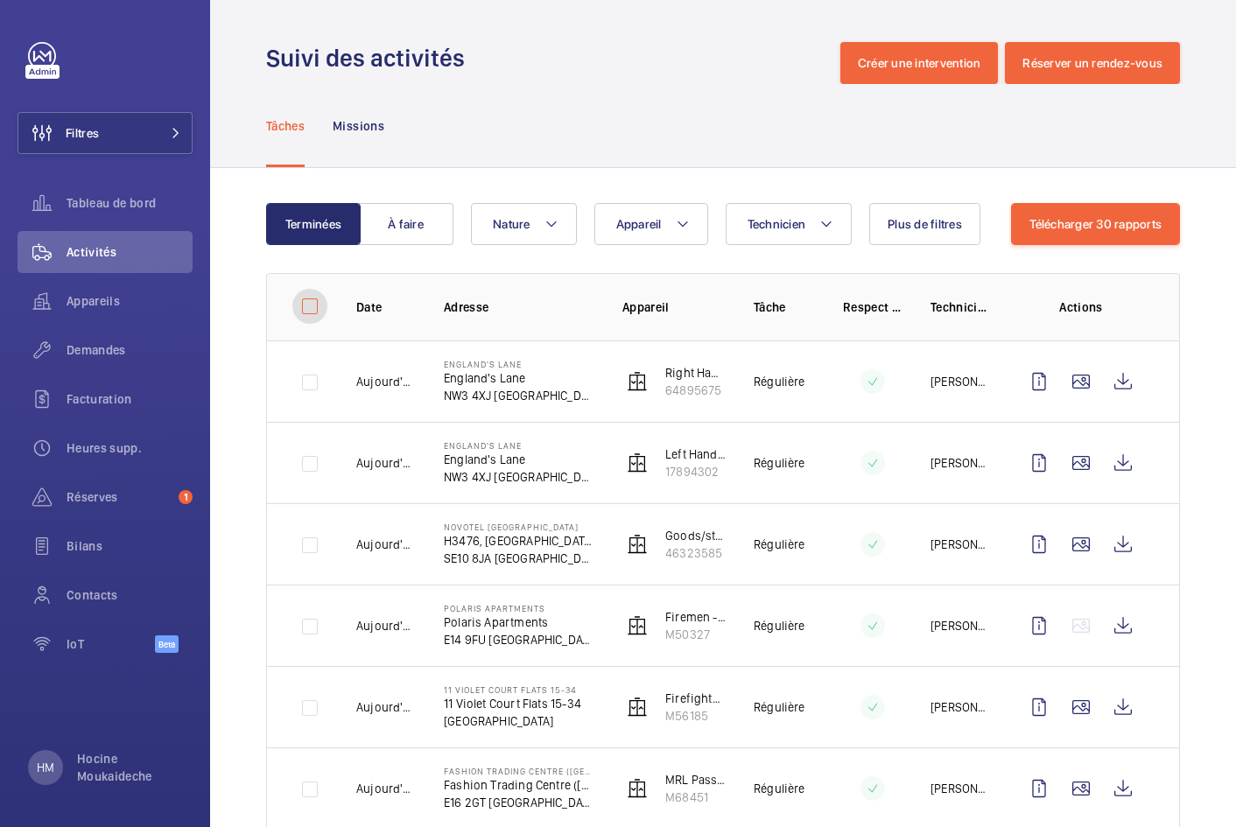
checkbox input "false"
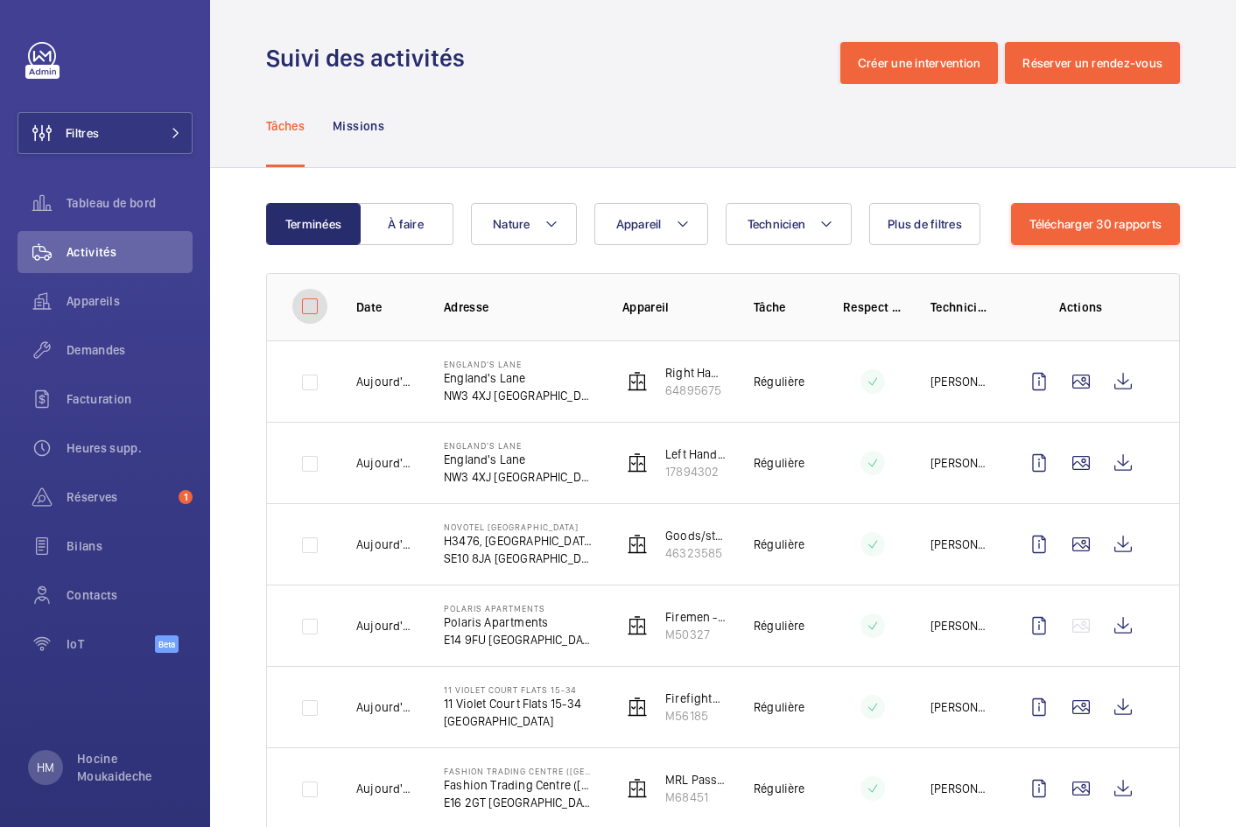
checkbox input "false"
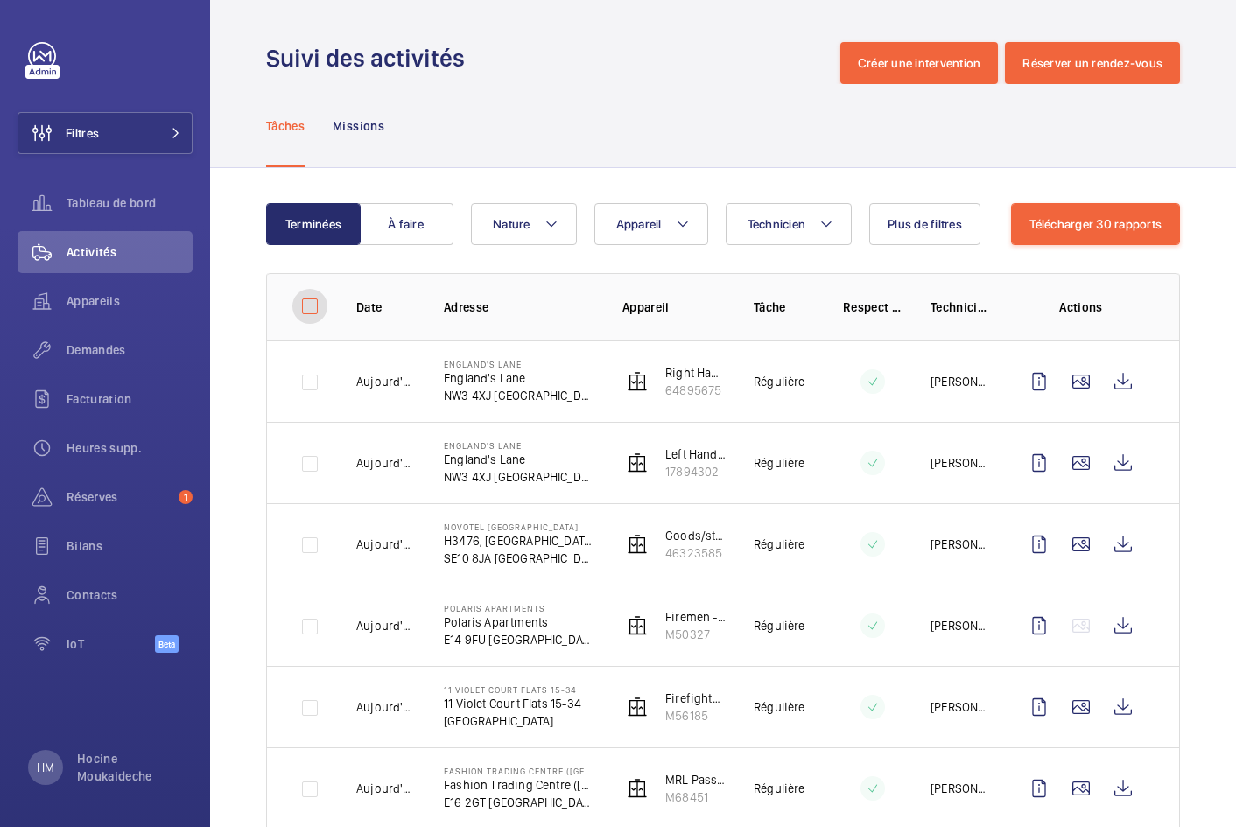
checkbox input "false"
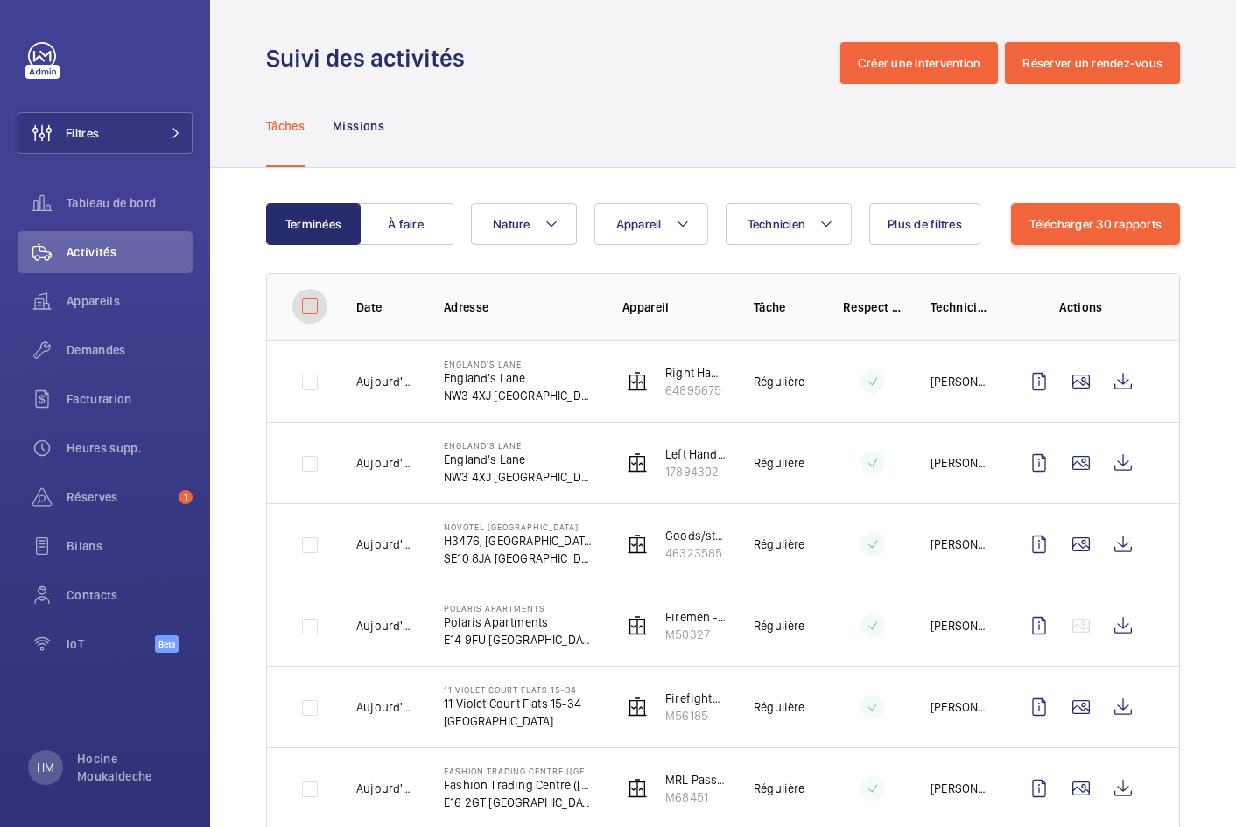
checkbox input "false"
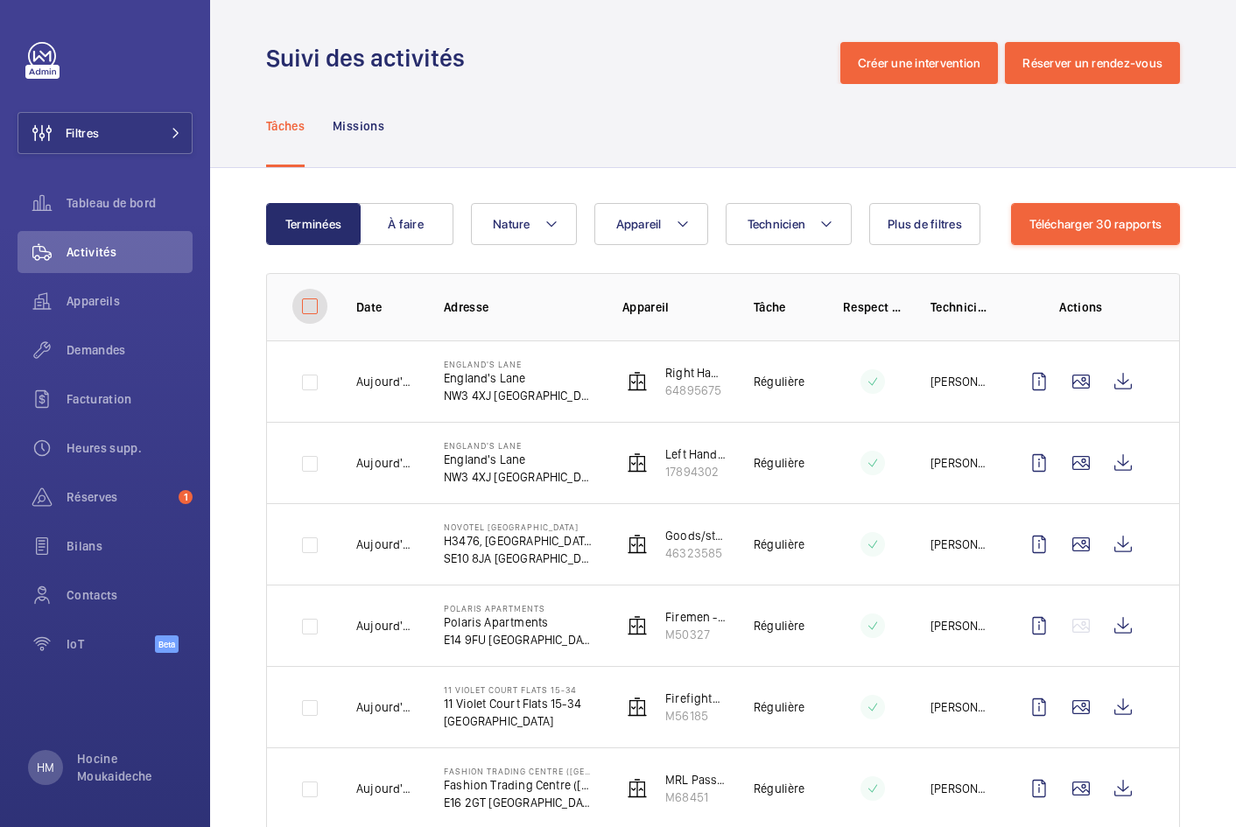
checkbox input "false"
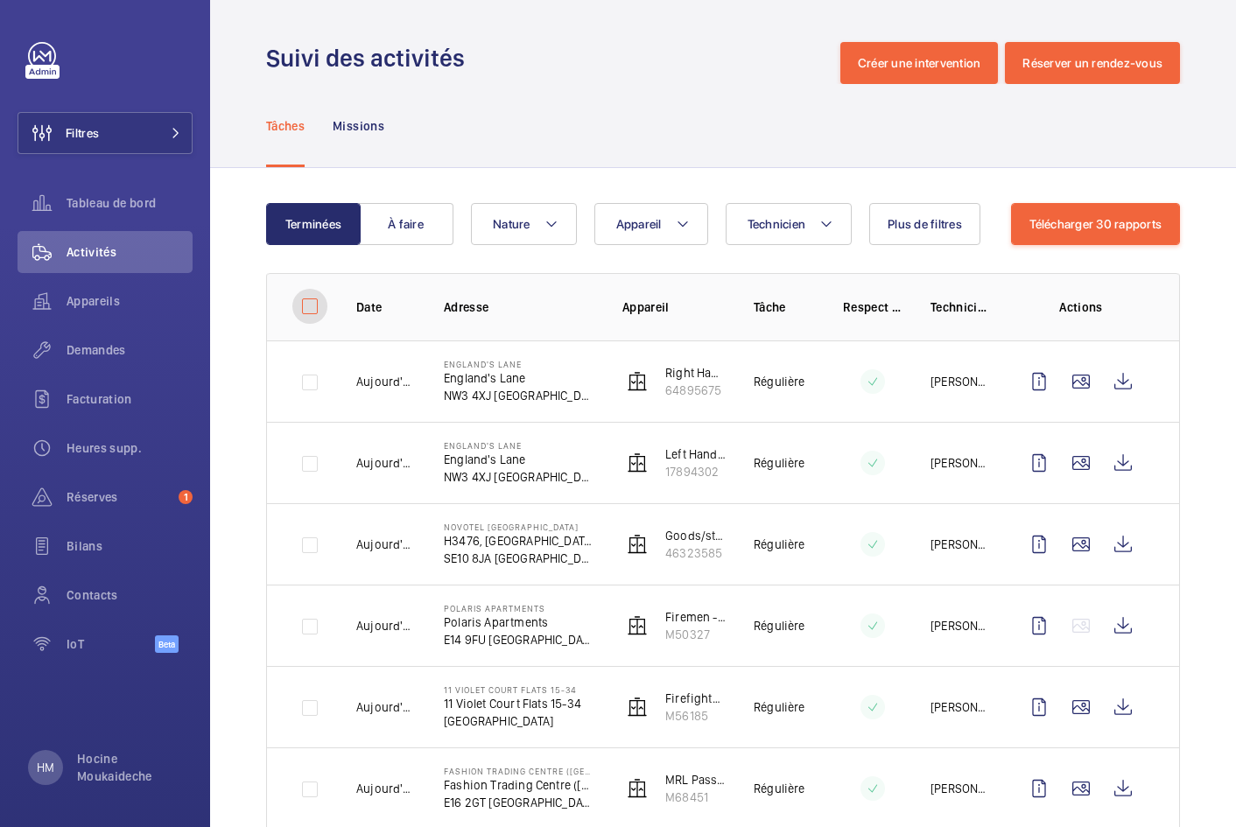
checkbox input "false"
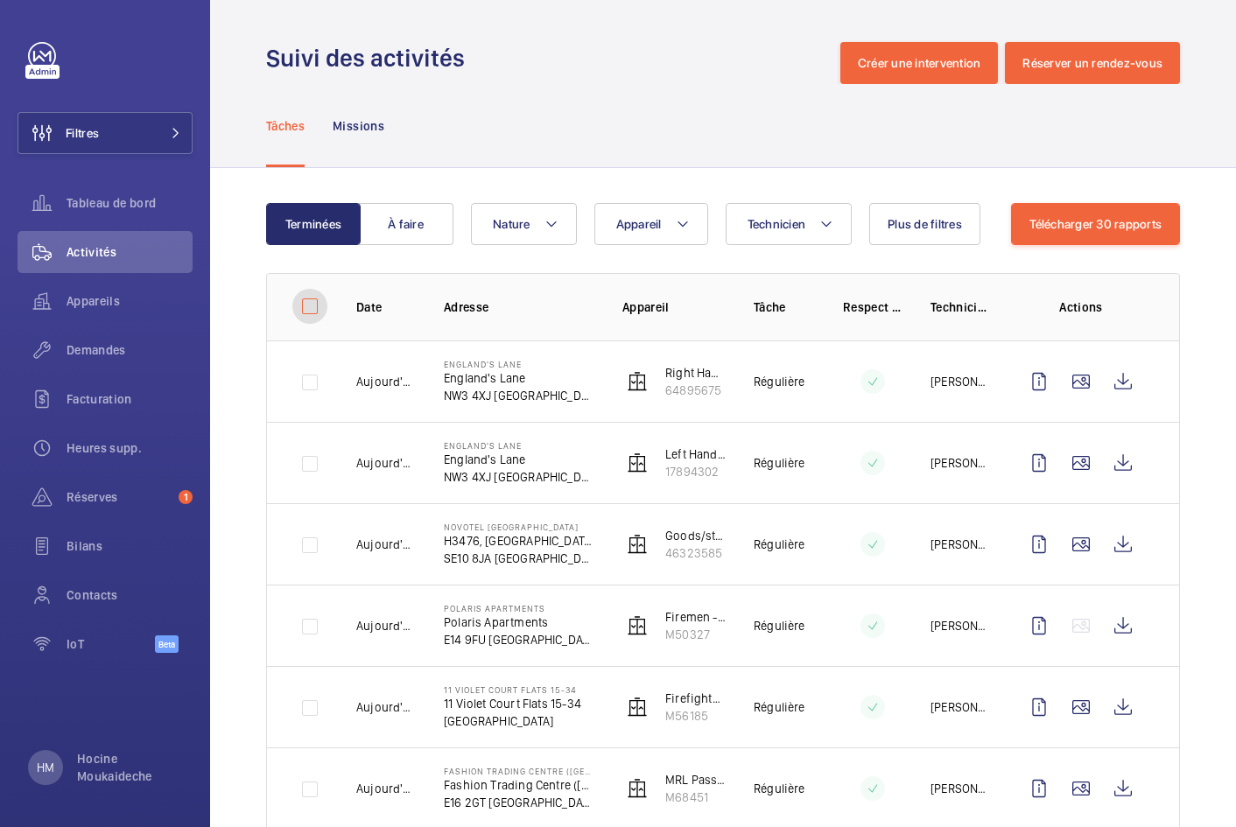
checkbox input "false"
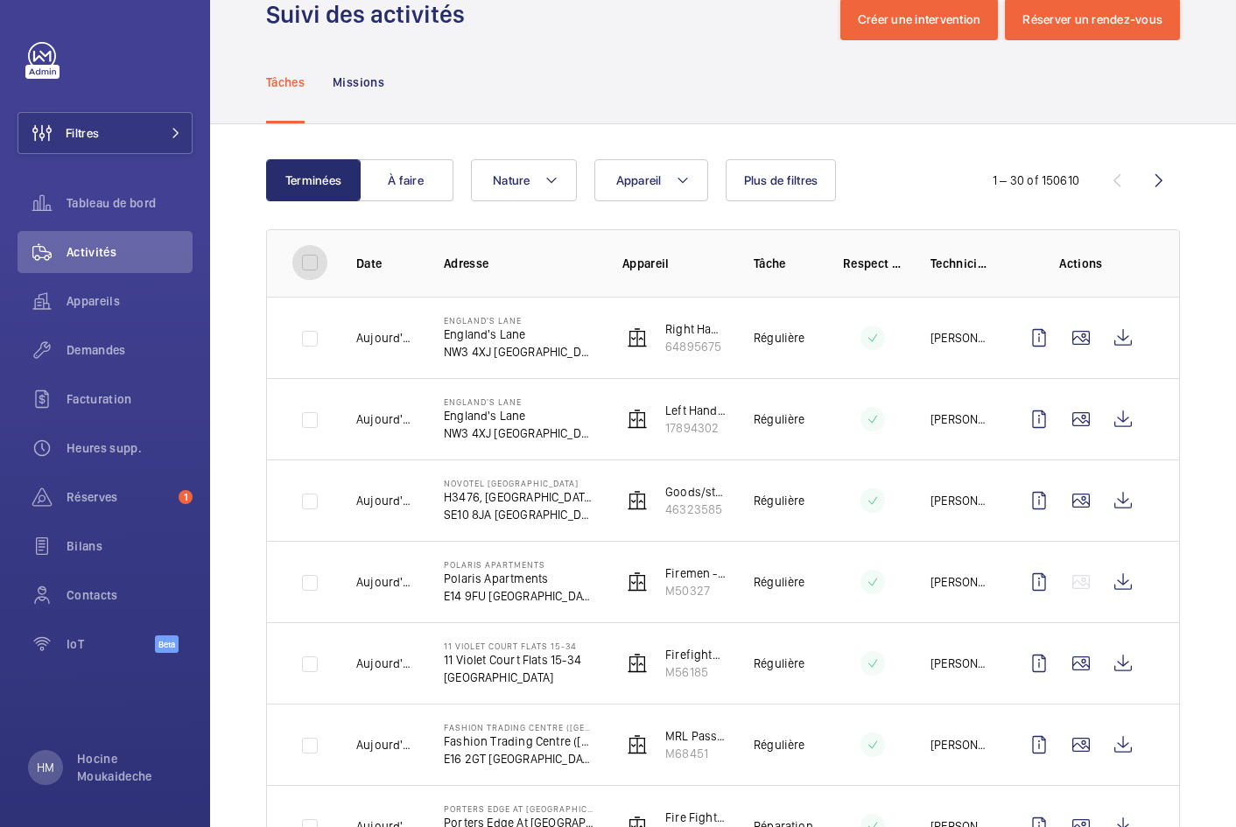
scroll to position [40, 0]
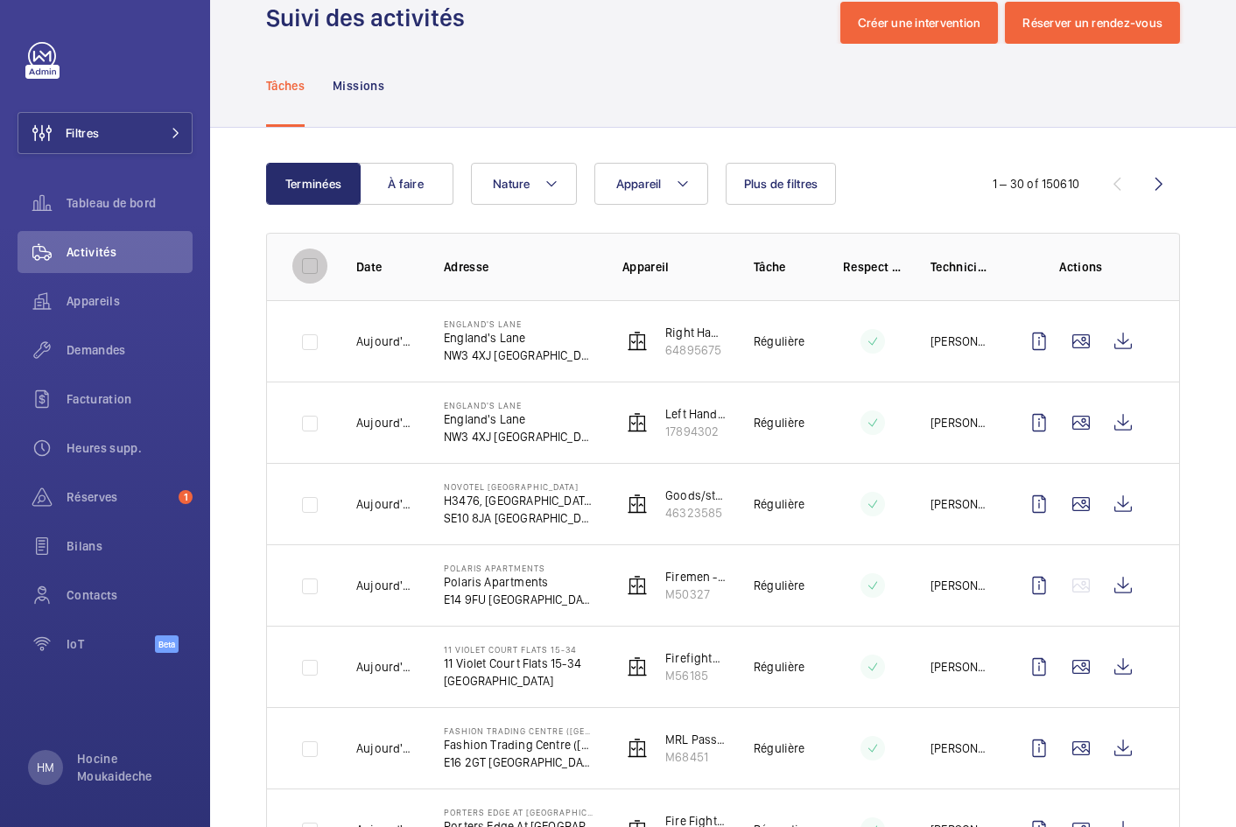
click at [312, 263] on input "checkbox" at bounding box center [309, 266] width 35 height 35
checkbox input "true"
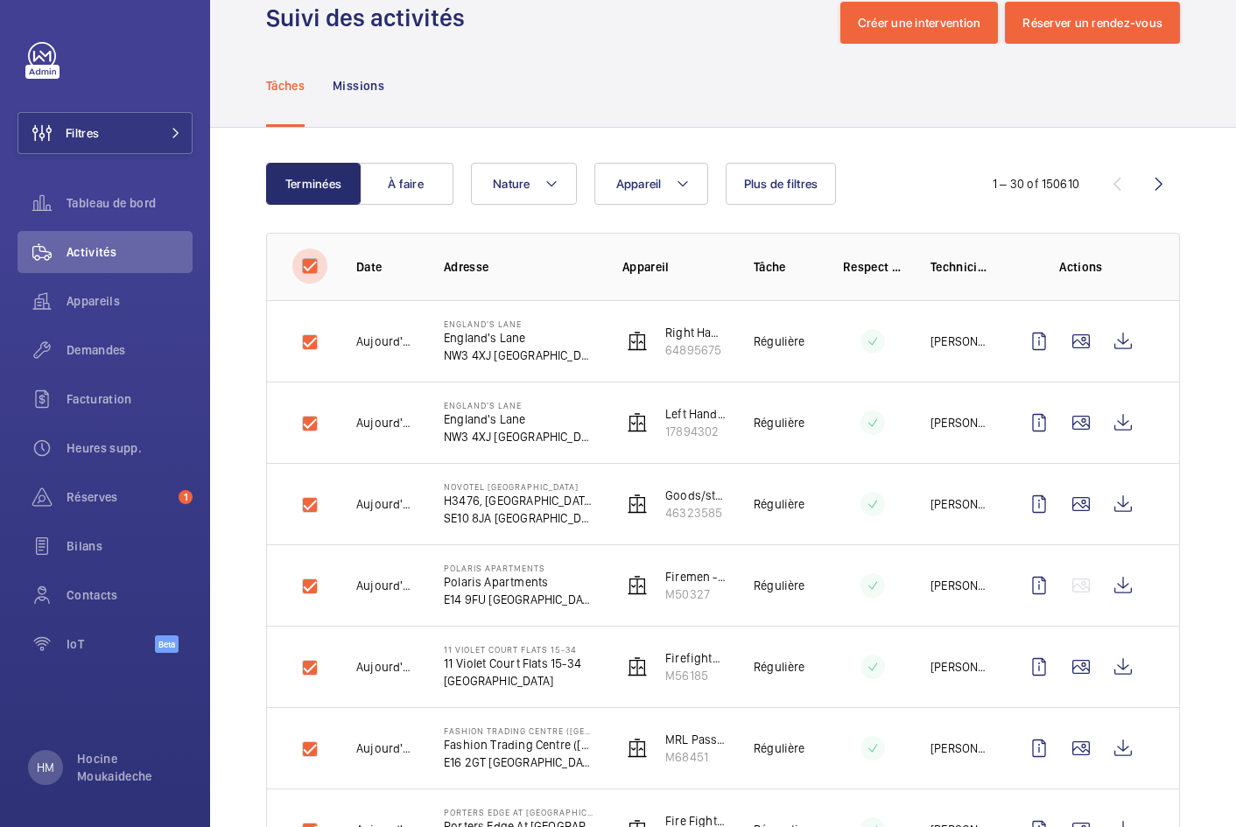
checkbox input "true"
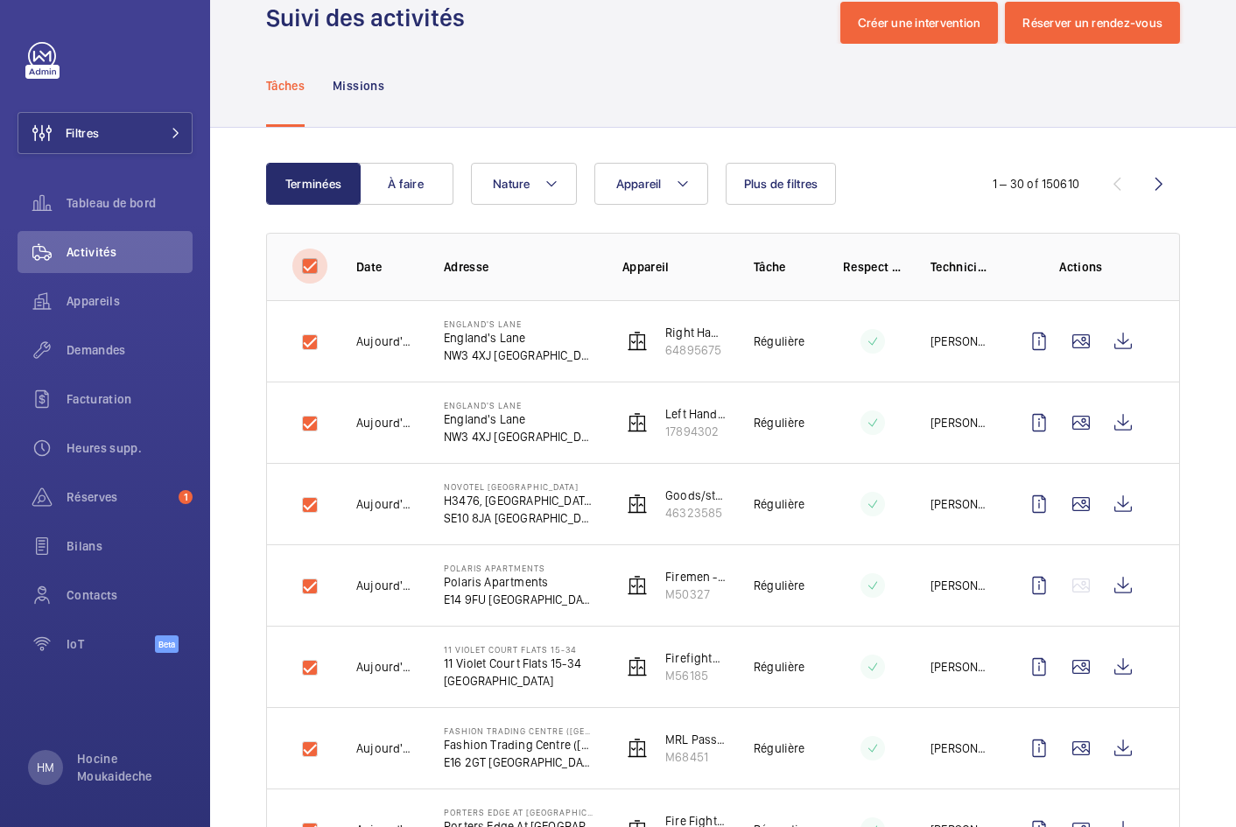
checkbox input "true"
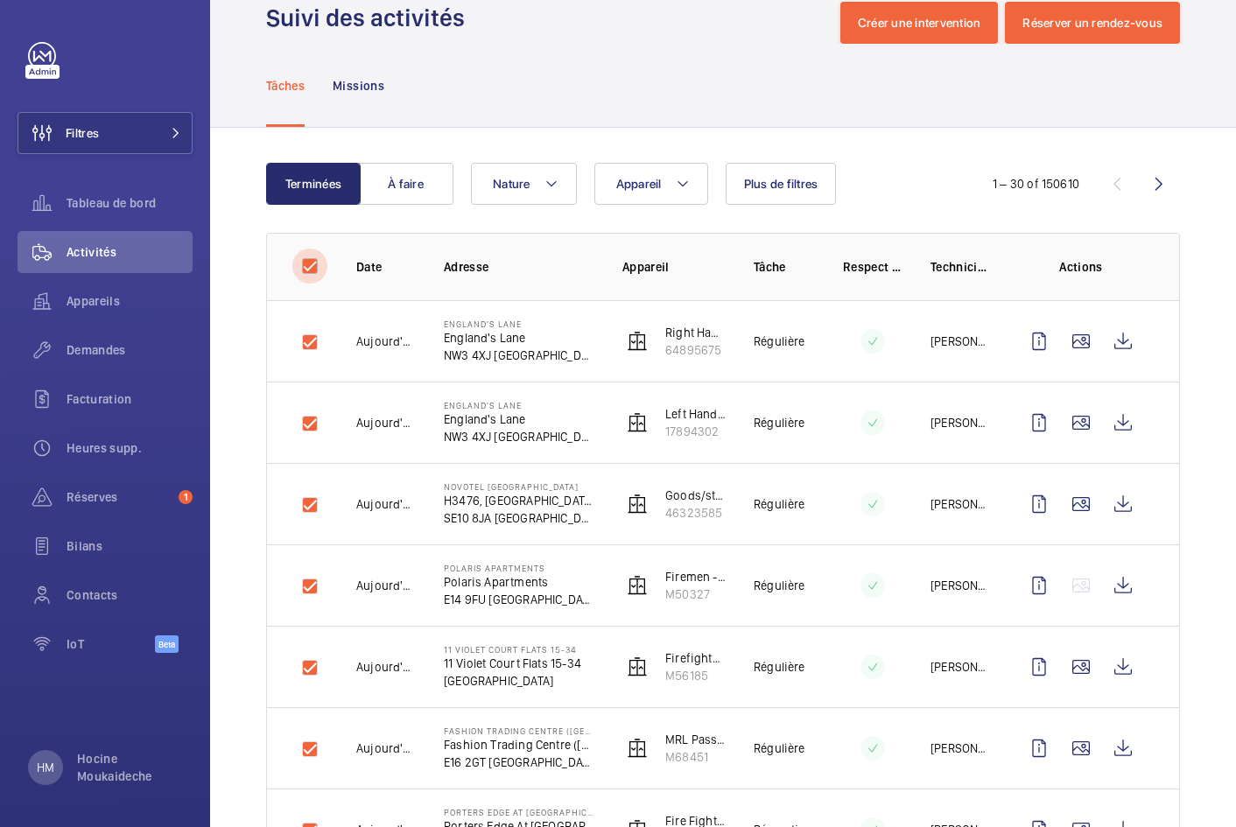
checkbox input "true"
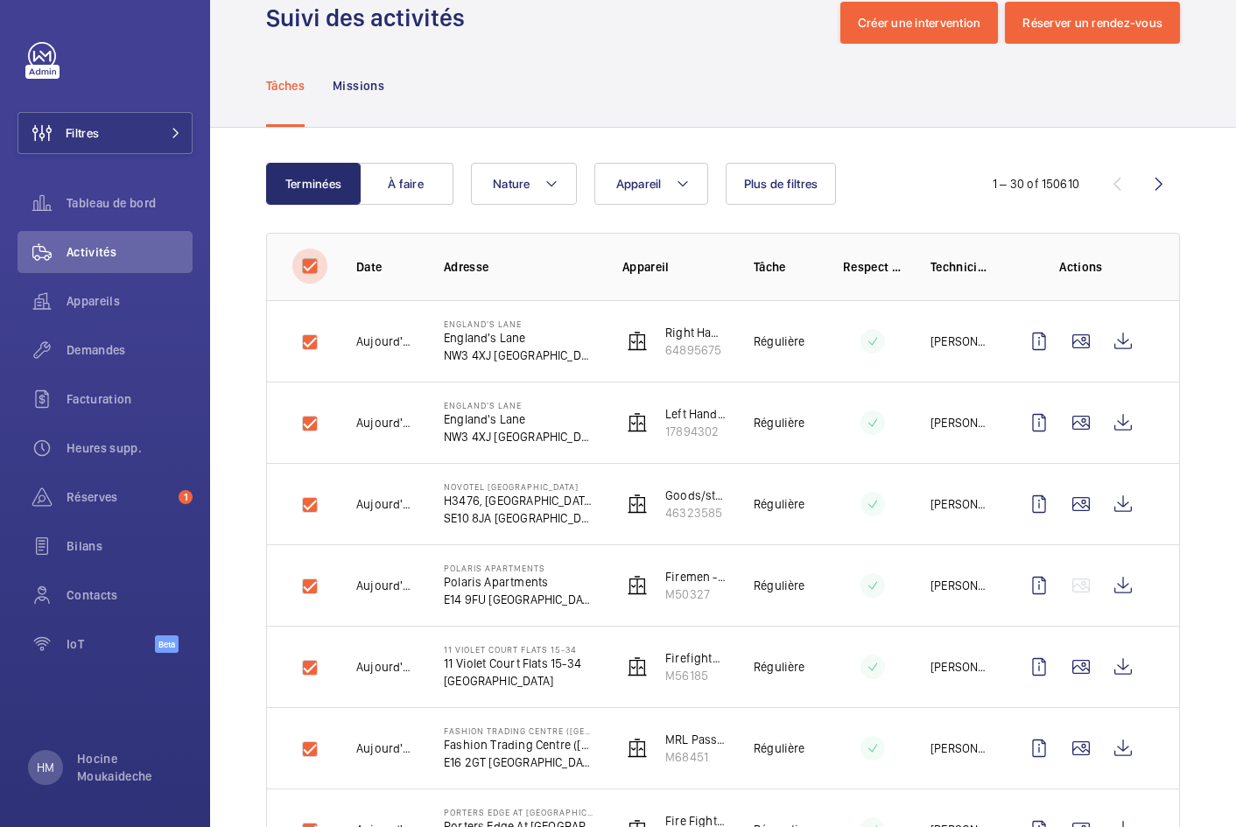
checkbox input "true"
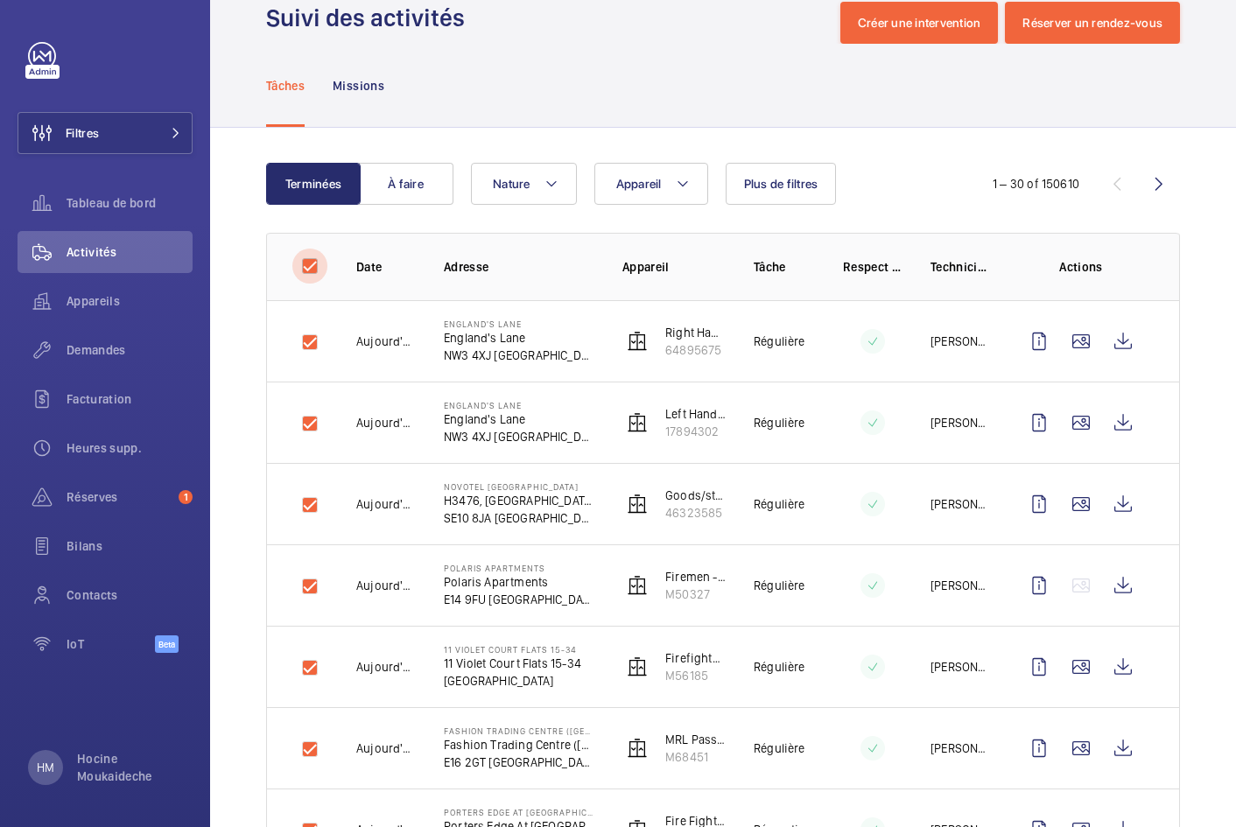
checkbox input "true"
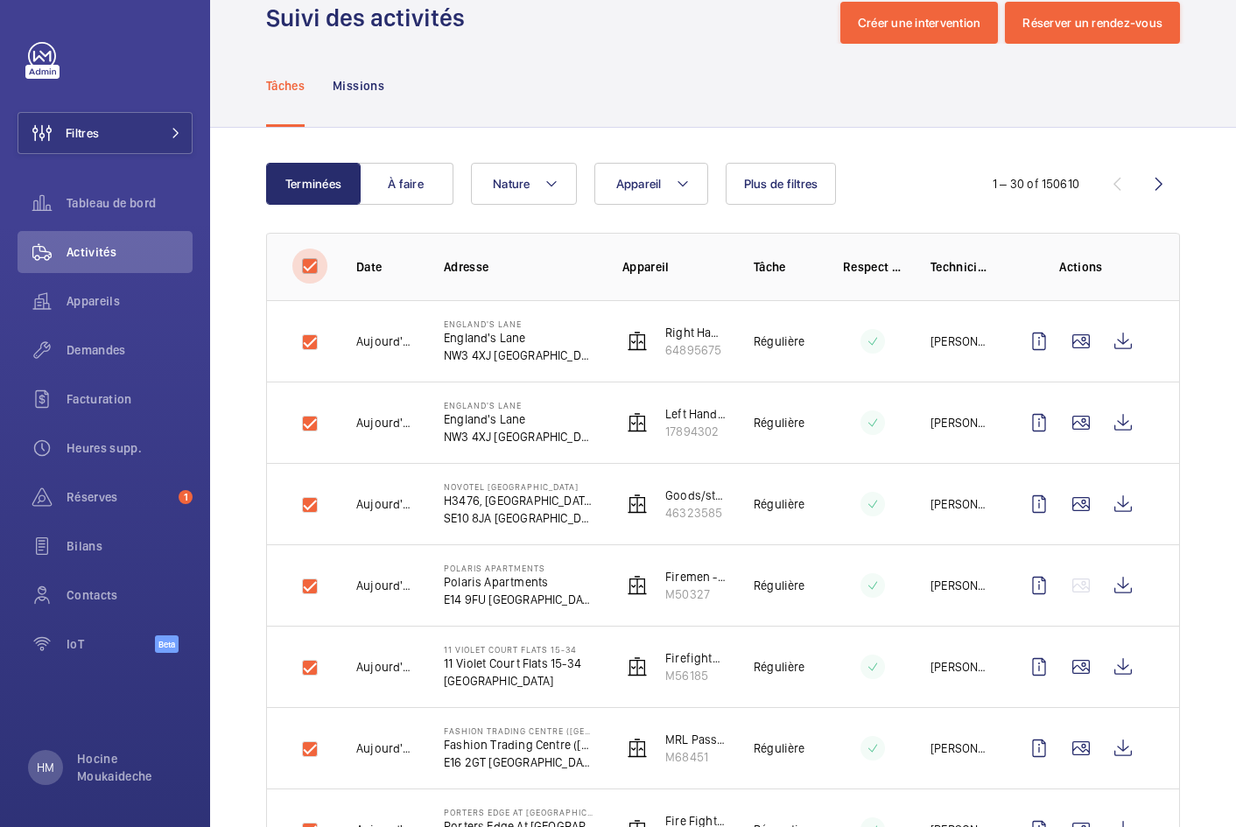
checkbox input "true"
click at [309, 264] on input "checkbox" at bounding box center [309, 266] width 35 height 35
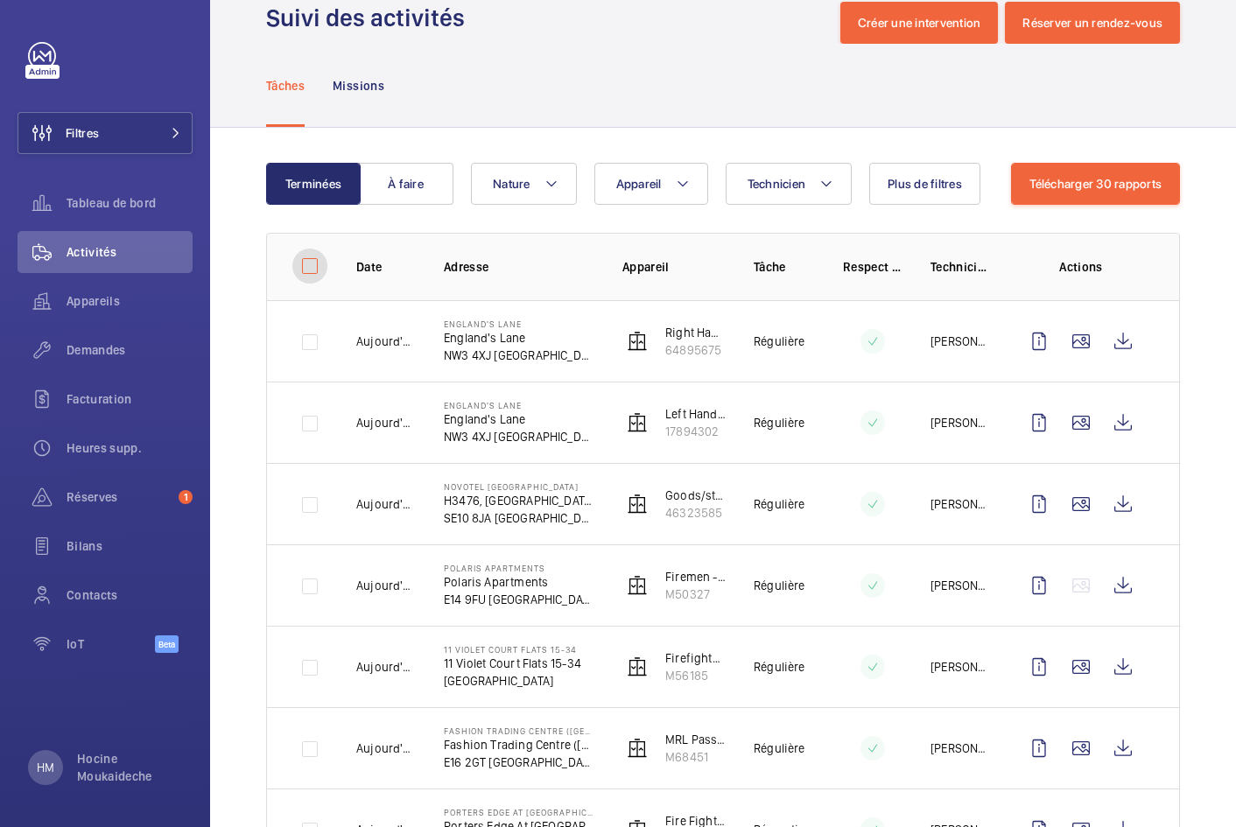
checkbox input "false"
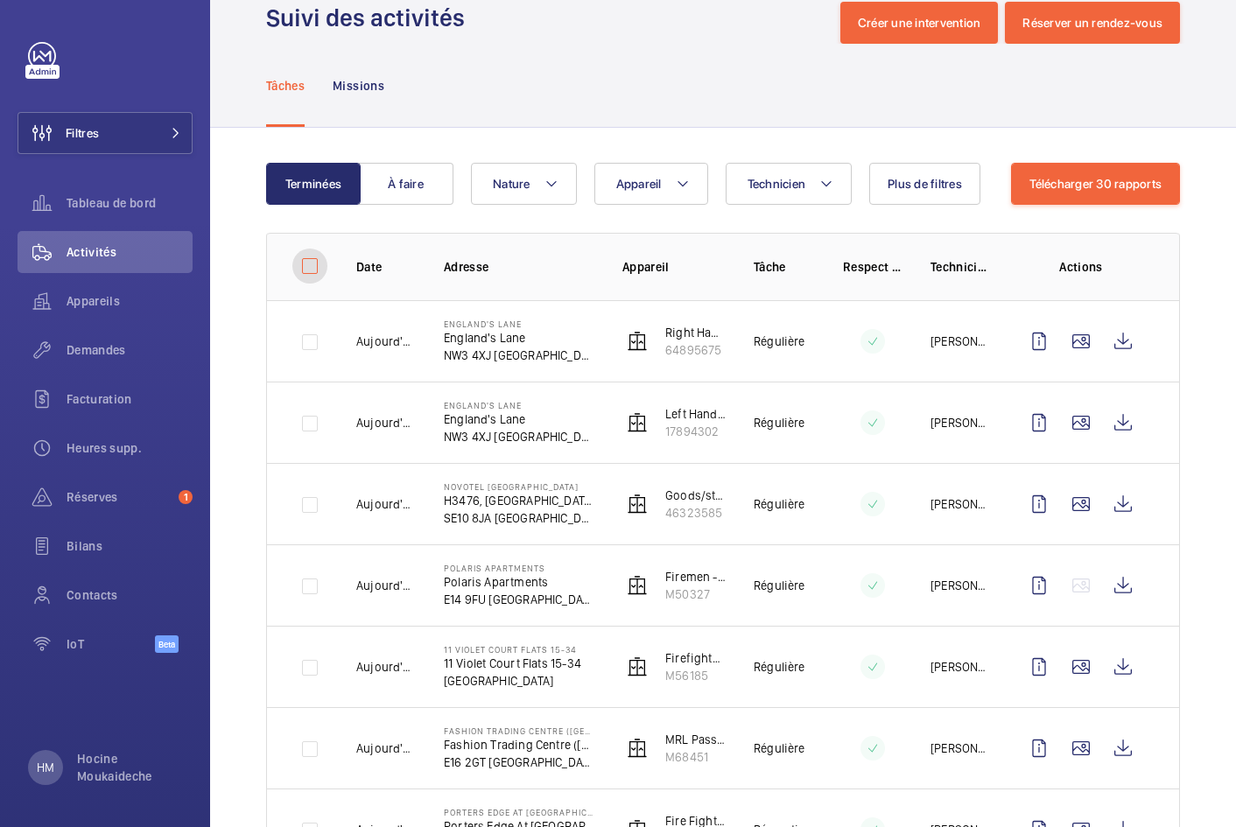
checkbox input "false"
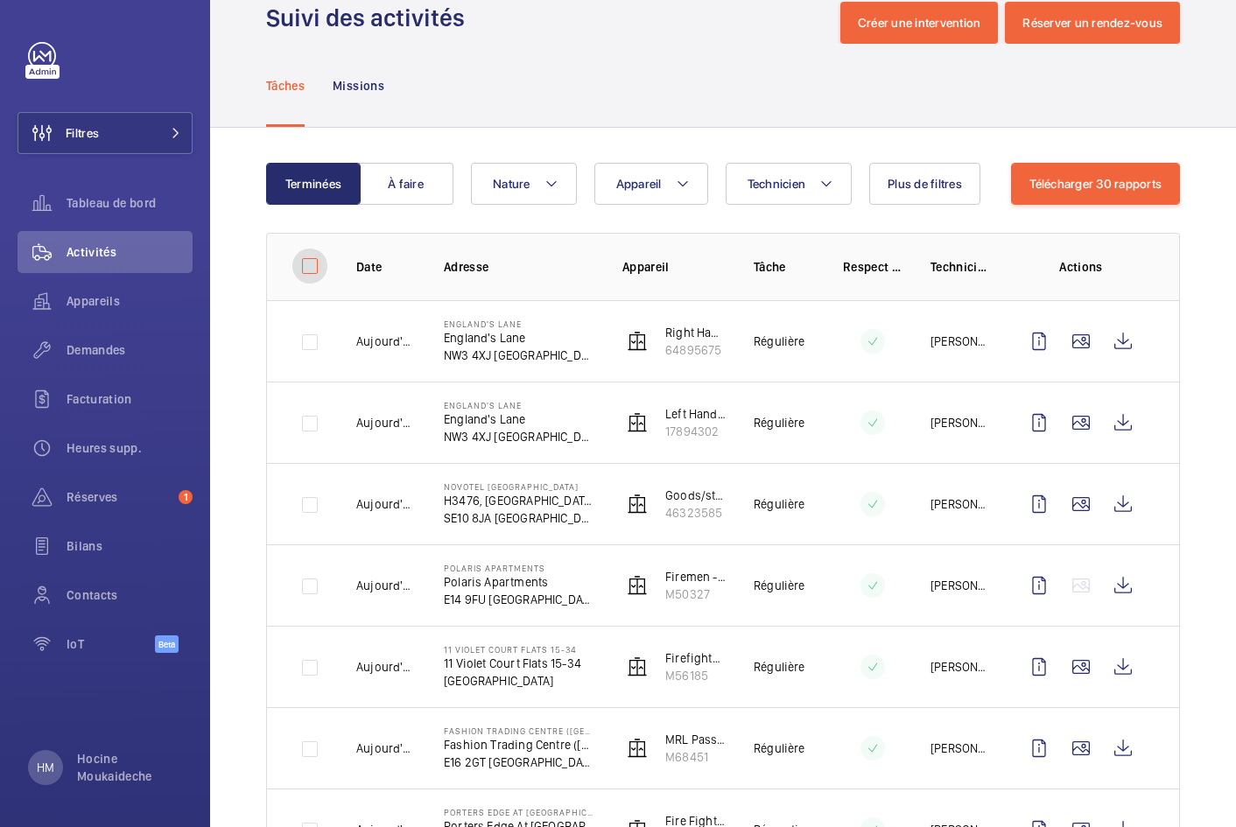
checkbox input "false"
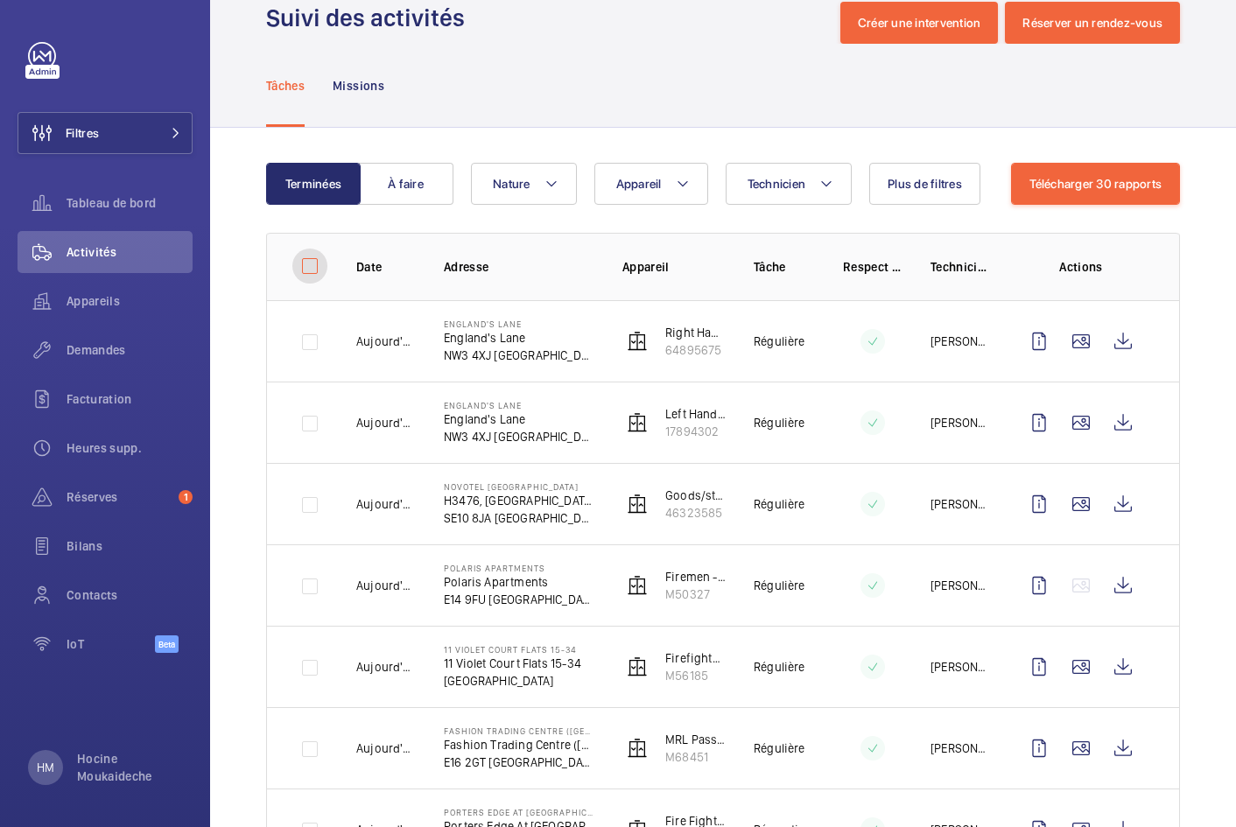
checkbox input "false"
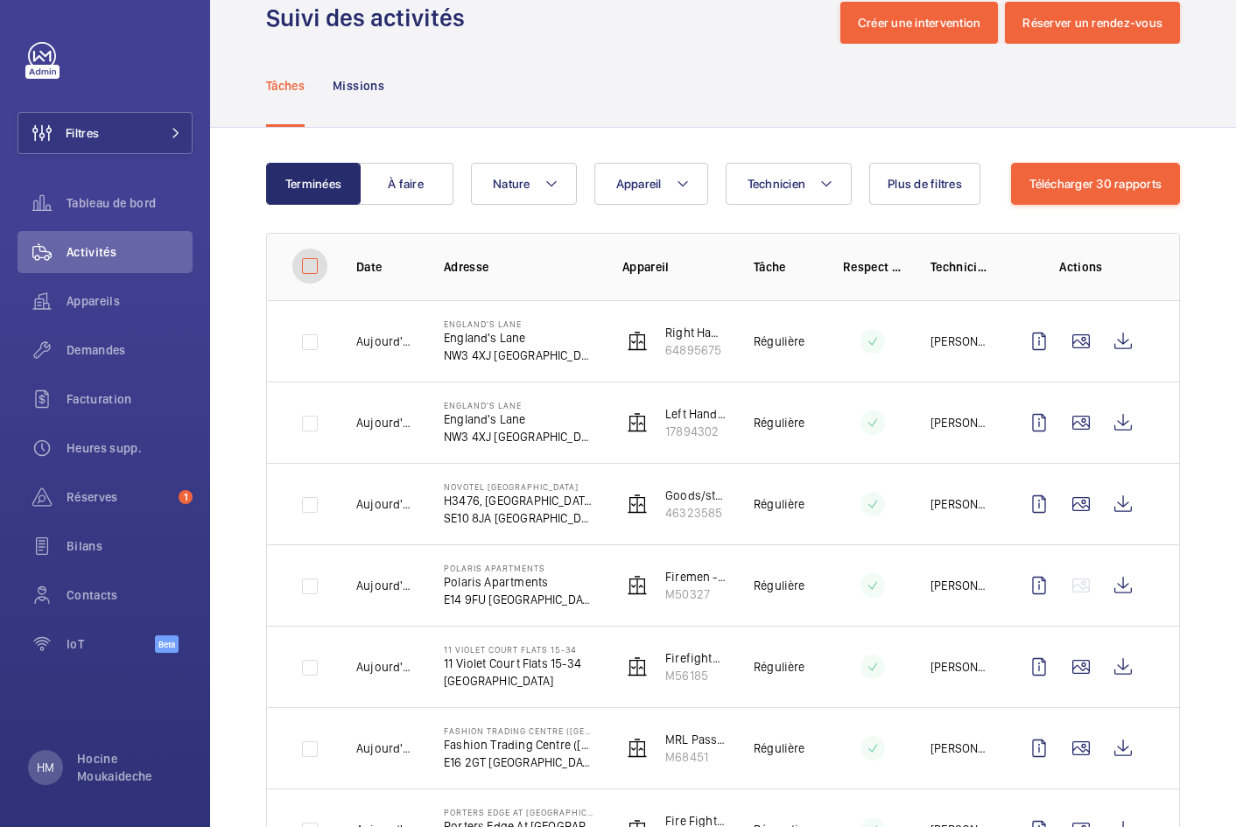
checkbox input "false"
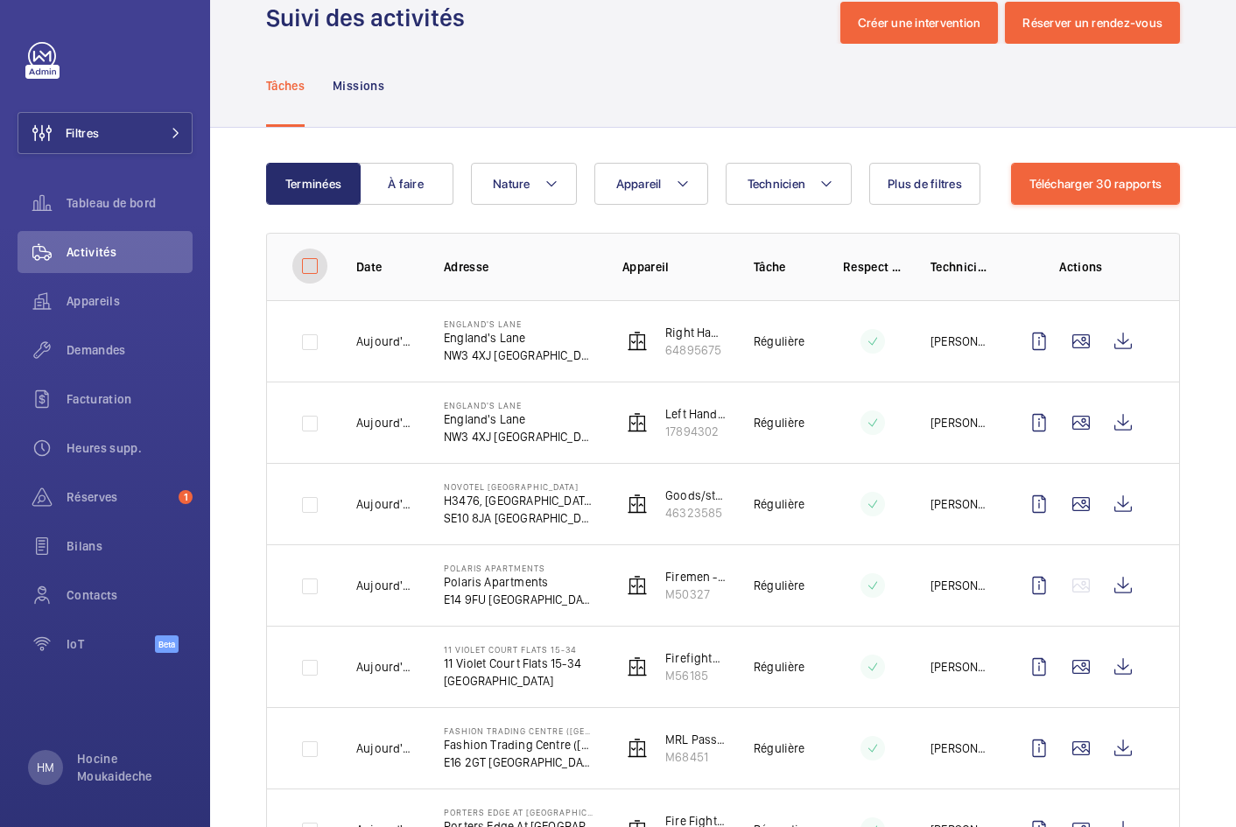
checkbox input "false"
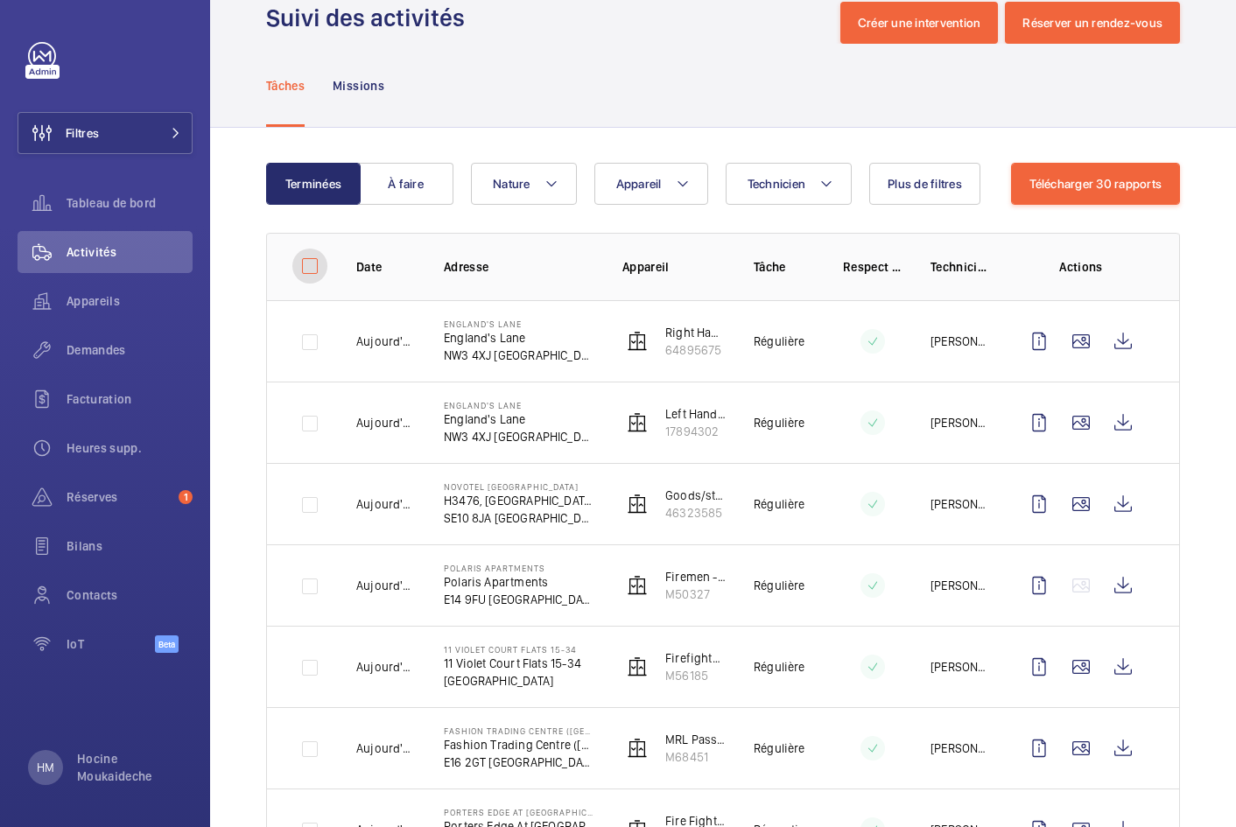
checkbox input "false"
click at [1161, 124] on div "Tâches Missions" at bounding box center [723, 85] width 914 height 83
click at [922, 171] on div "Appareil Nature Plus de filtres" at bounding box center [718, 184] width 494 height 42
